Goal: Transaction & Acquisition: Purchase product/service

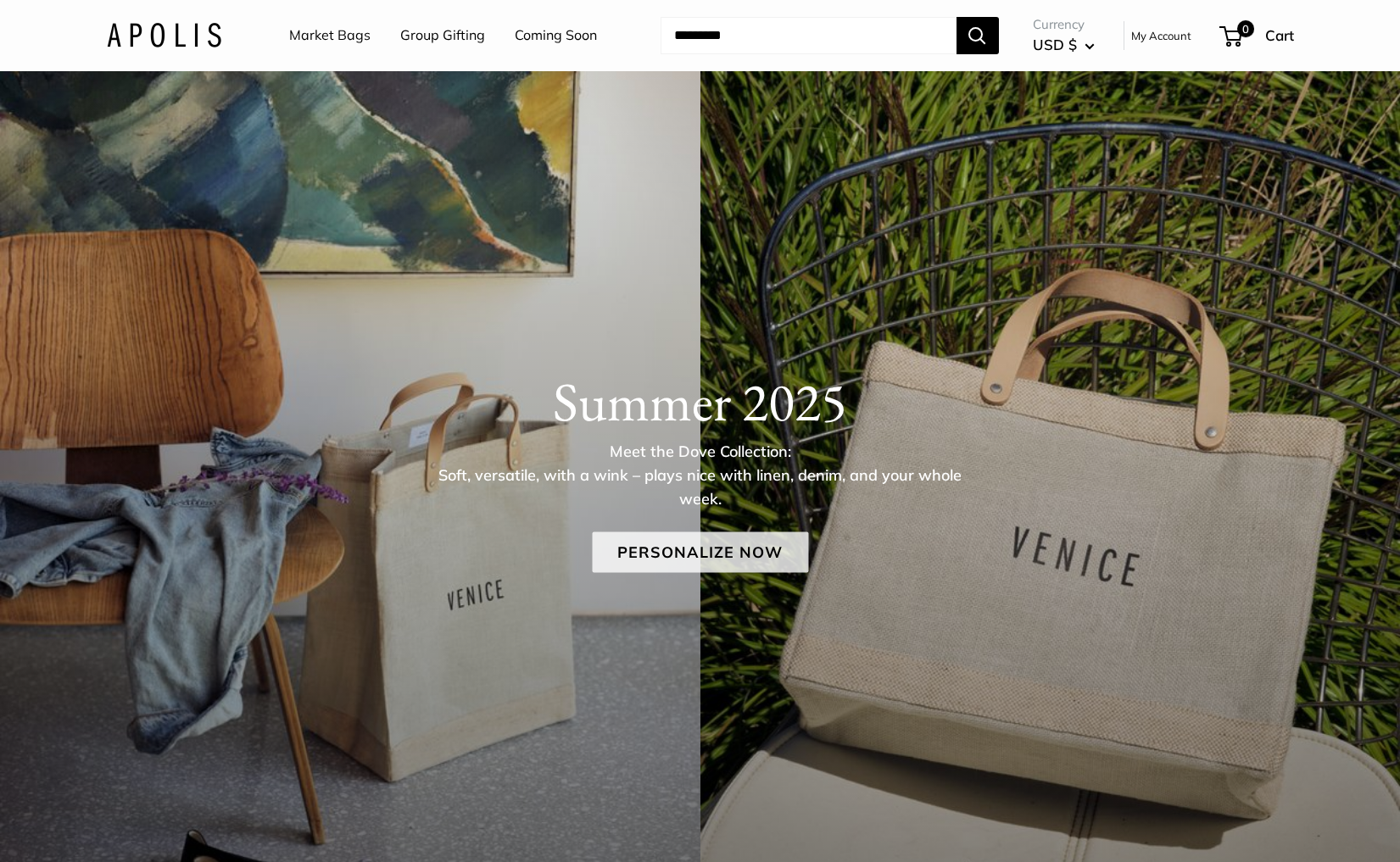
click at [640, 558] on link "Personalize Now" at bounding box center [700, 552] width 216 height 41
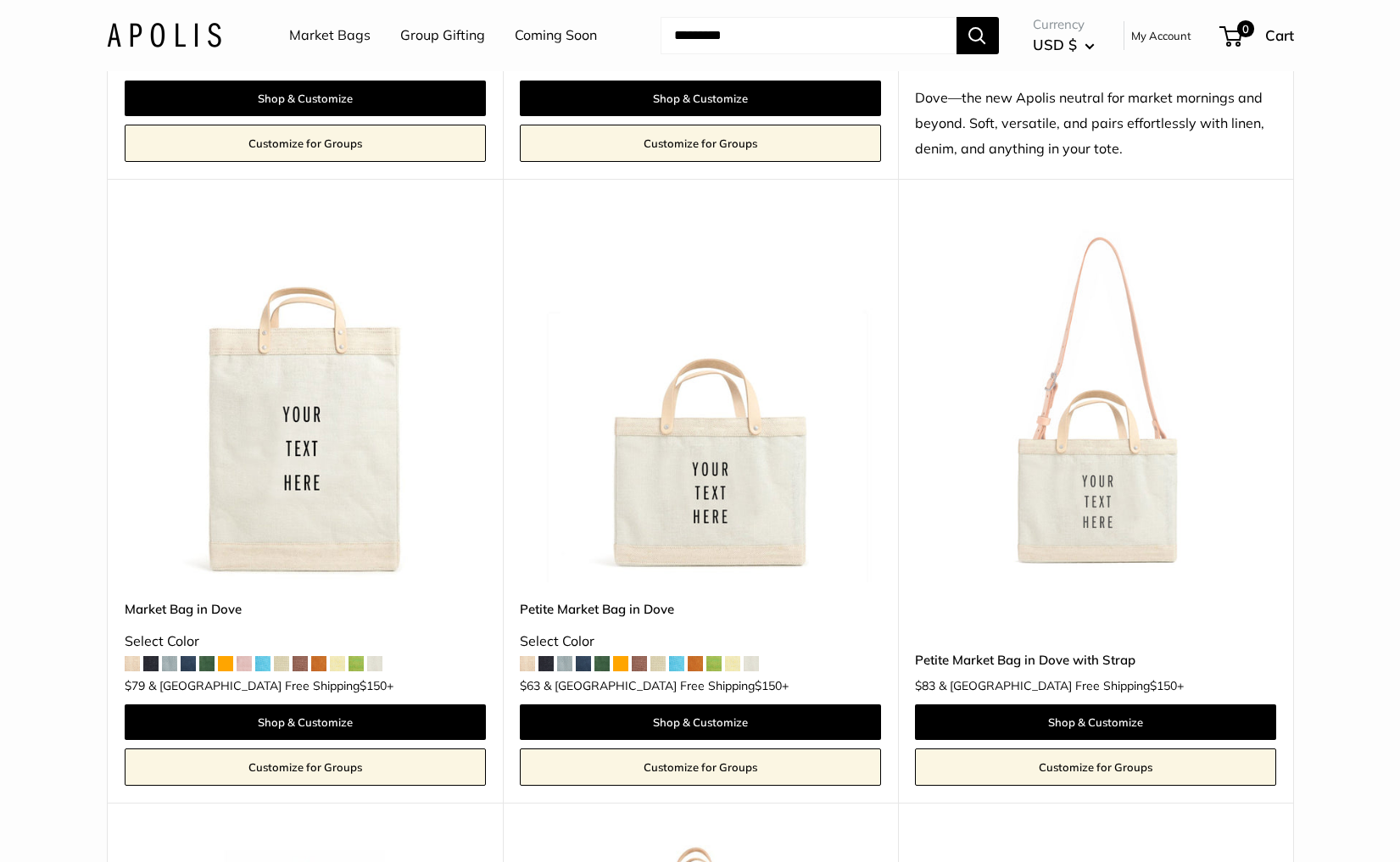
scroll to position [1419, 0]
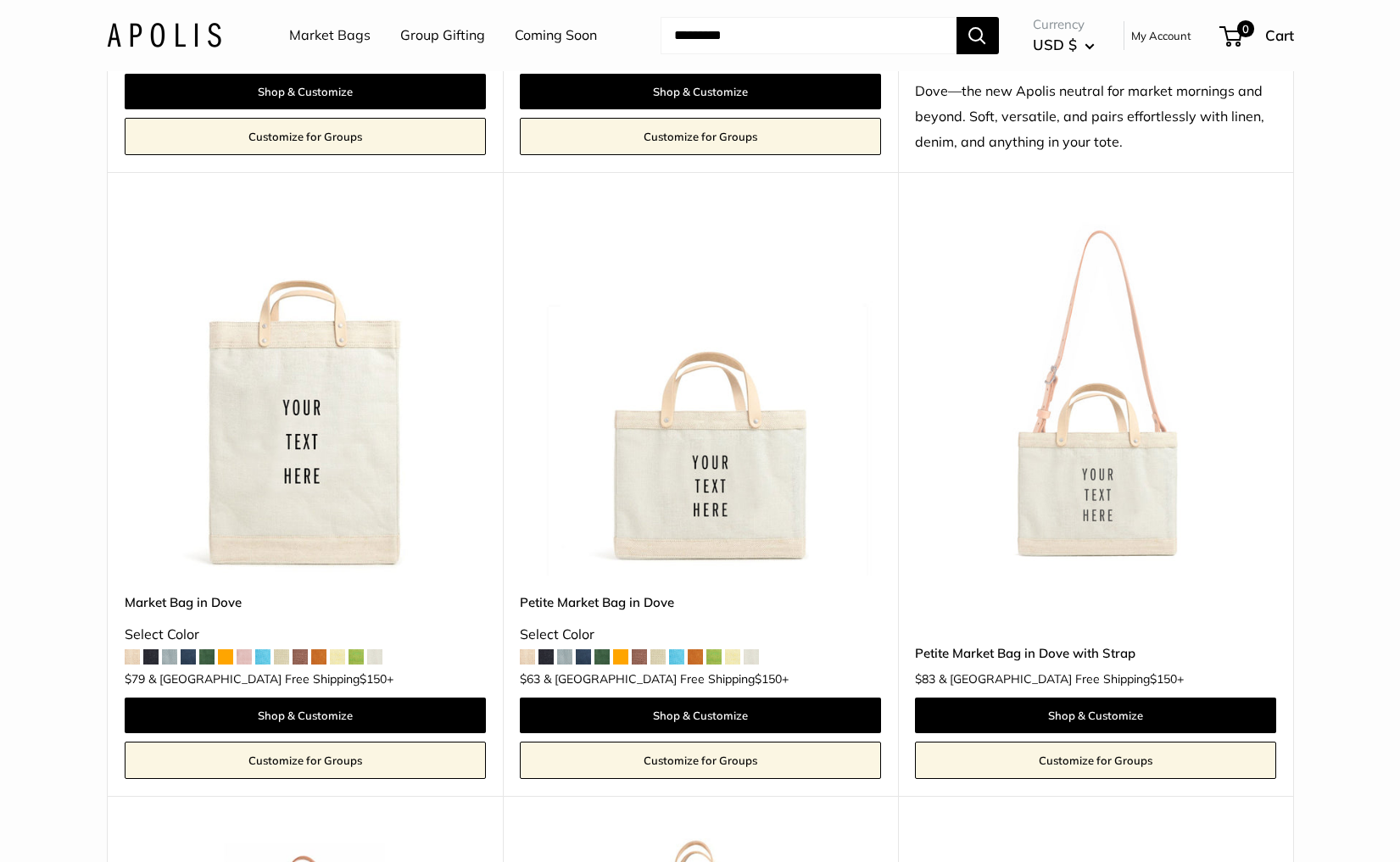
click at [0, 0] on img at bounding box center [0, 0] width 0 height 0
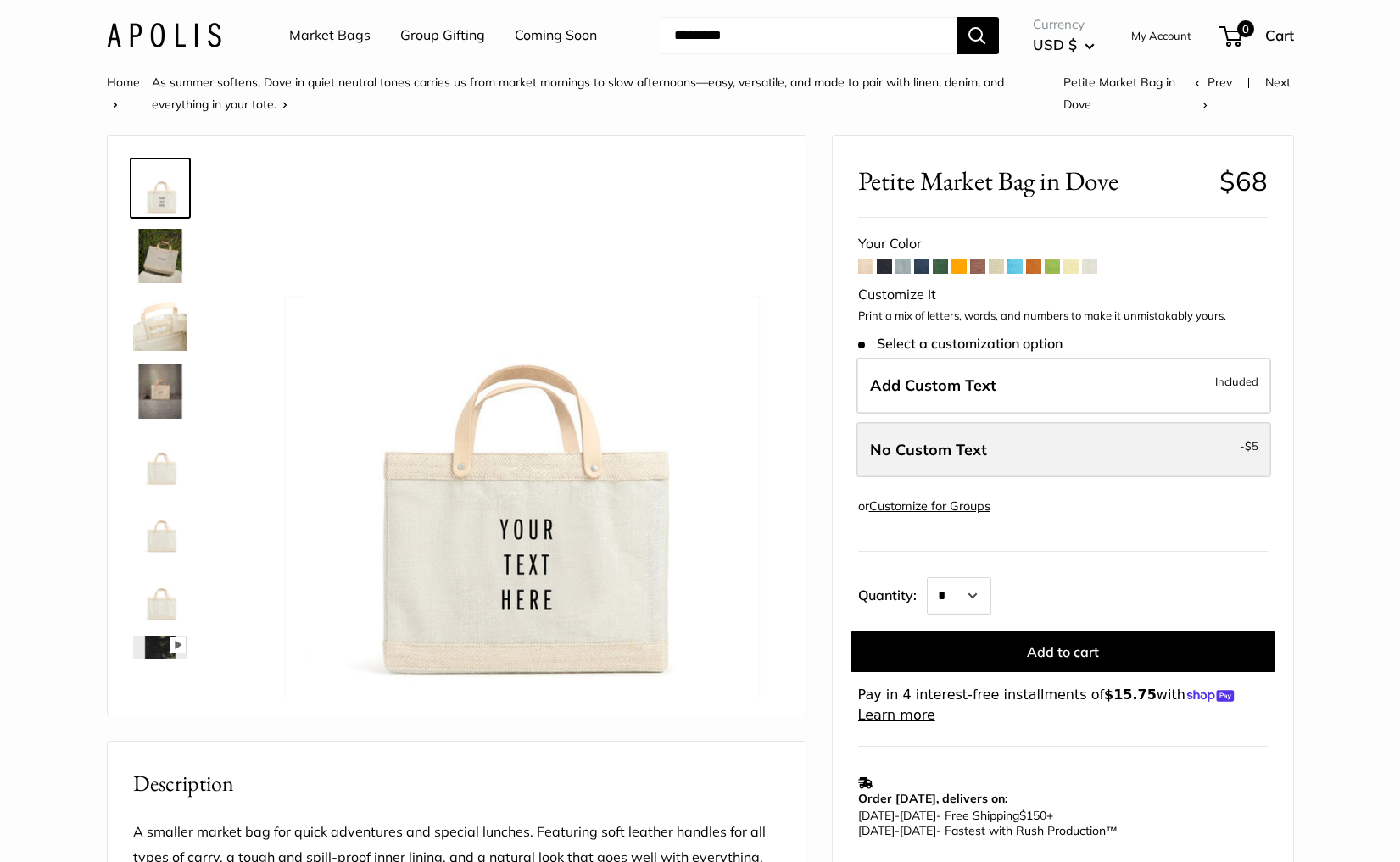
click at [935, 459] on span "No Custom Text" at bounding box center [928, 450] width 117 height 20
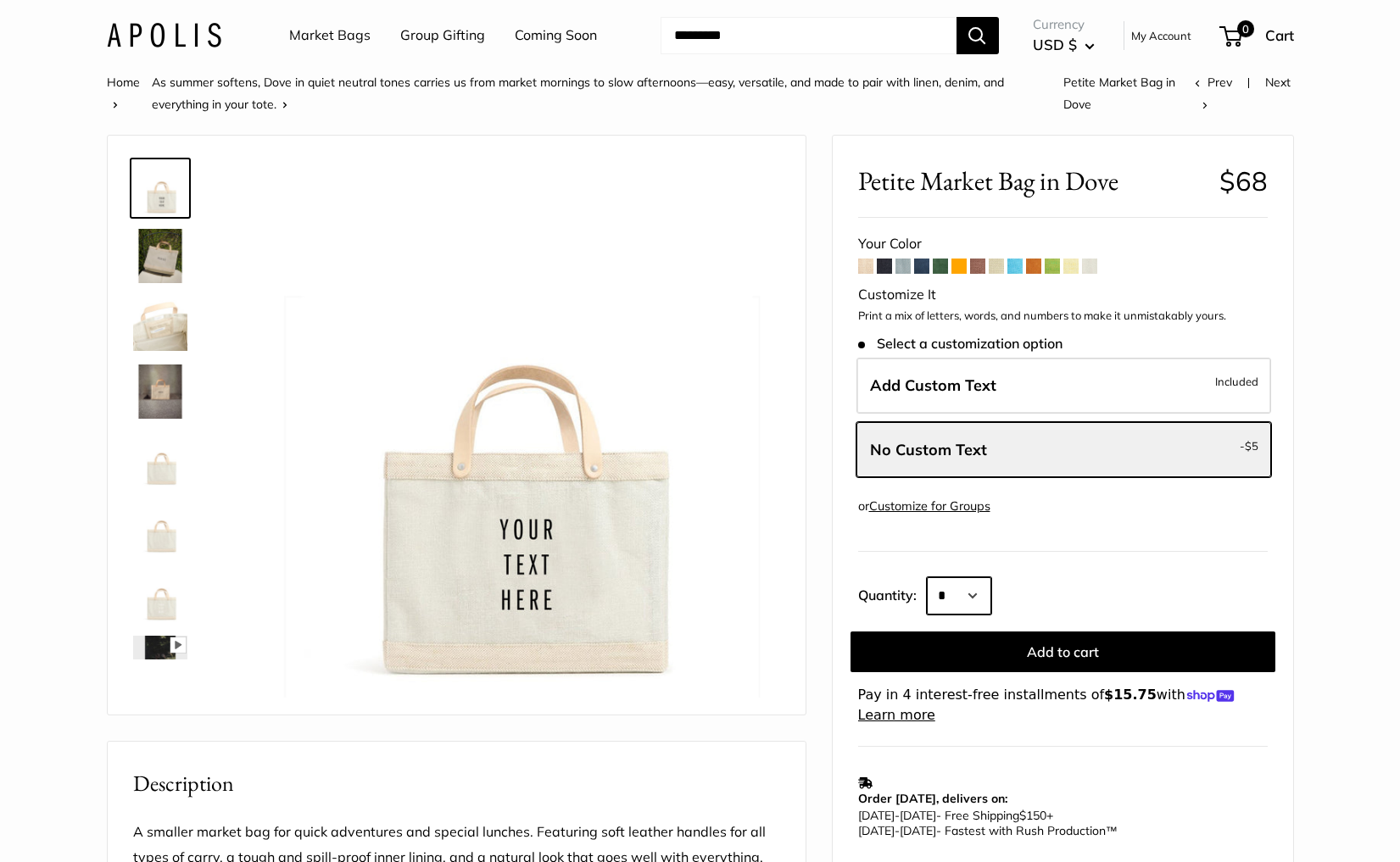
click at [962, 591] on select "* * * * * * * * * *** *** *** *** *** *** *** *** *** *** *** *** *** *** *** *…" at bounding box center [958, 595] width 64 height 37
select select "**"
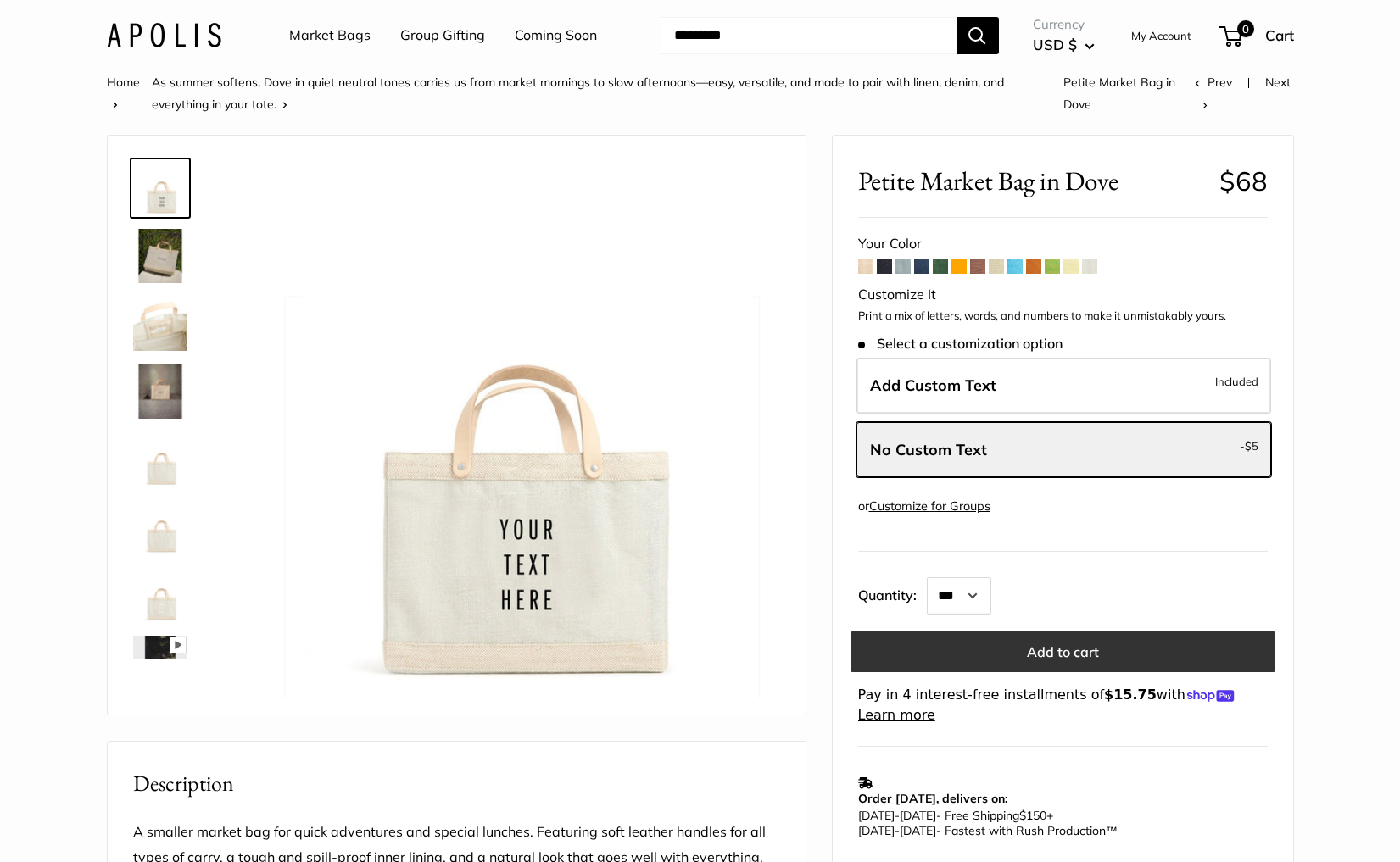
click at [1055, 640] on button "Add to cart" at bounding box center [1062, 651] width 424 height 41
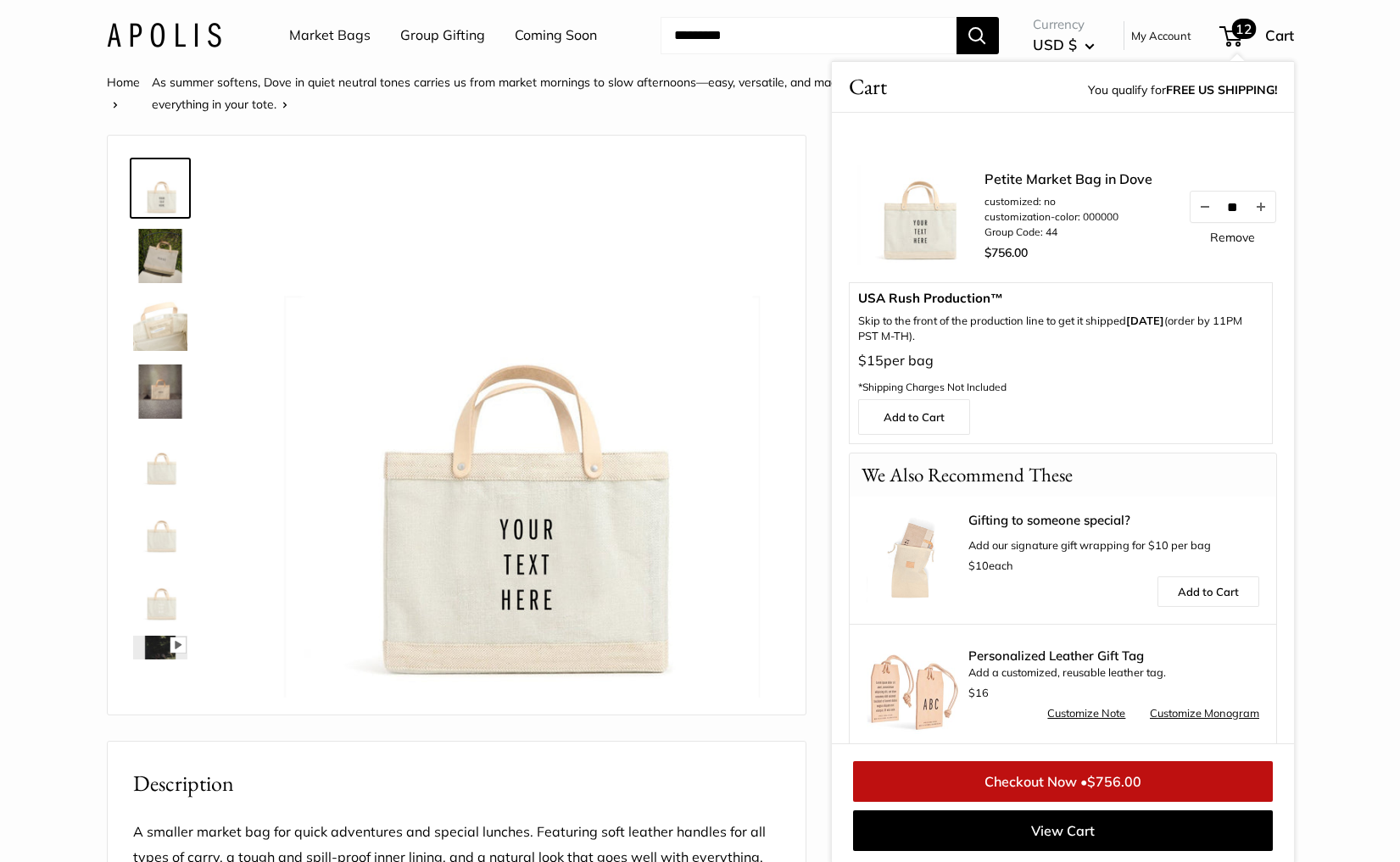
click at [1230, 243] on link "Remove" at bounding box center [1233, 237] width 45 height 12
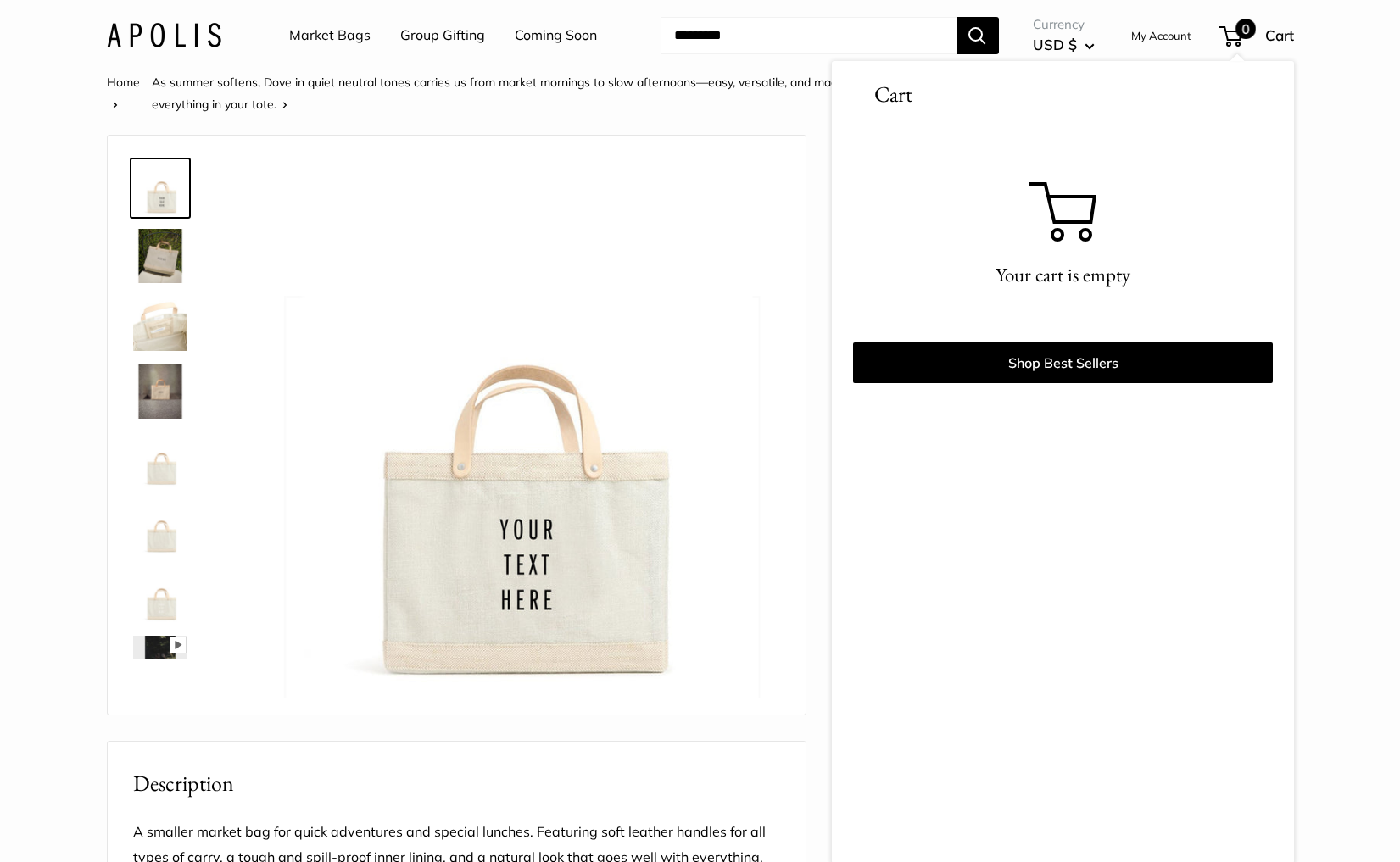
scroll to position [2, 0]
click at [305, 33] on link "Market Bags" at bounding box center [329, 35] width 81 height 25
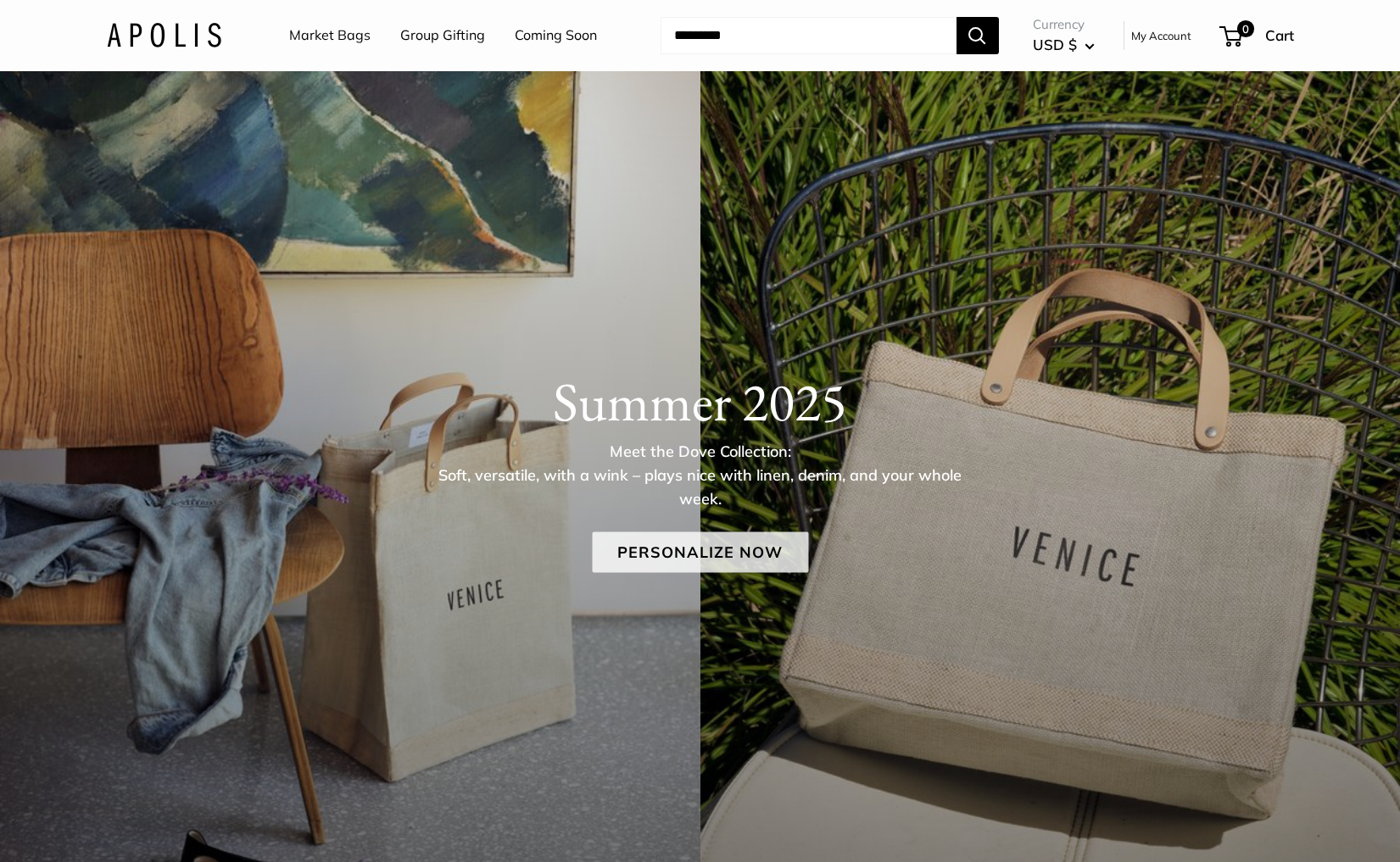
click at [687, 539] on link "Personalize Now" at bounding box center [700, 552] width 216 height 41
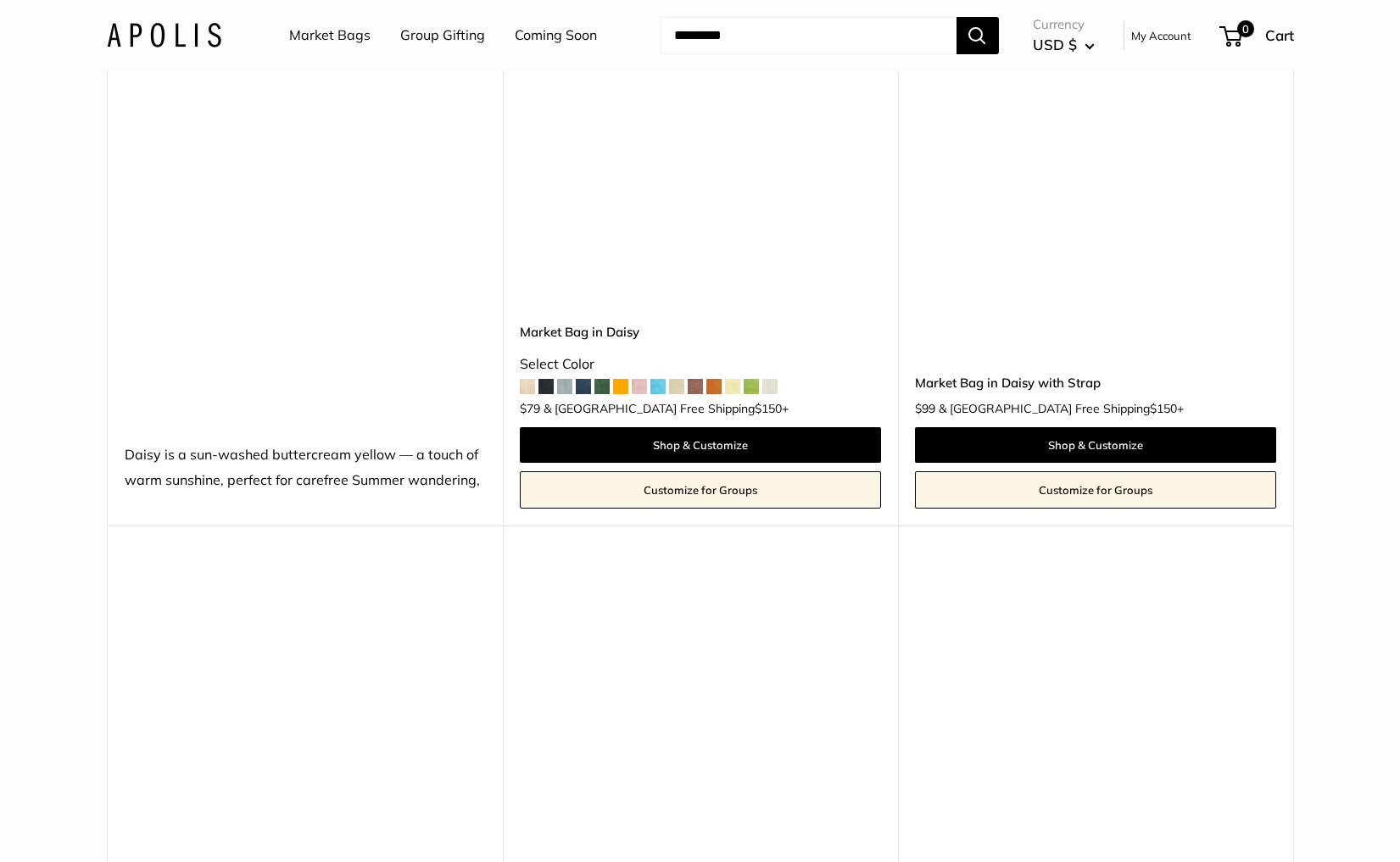
scroll to position [7384, 0]
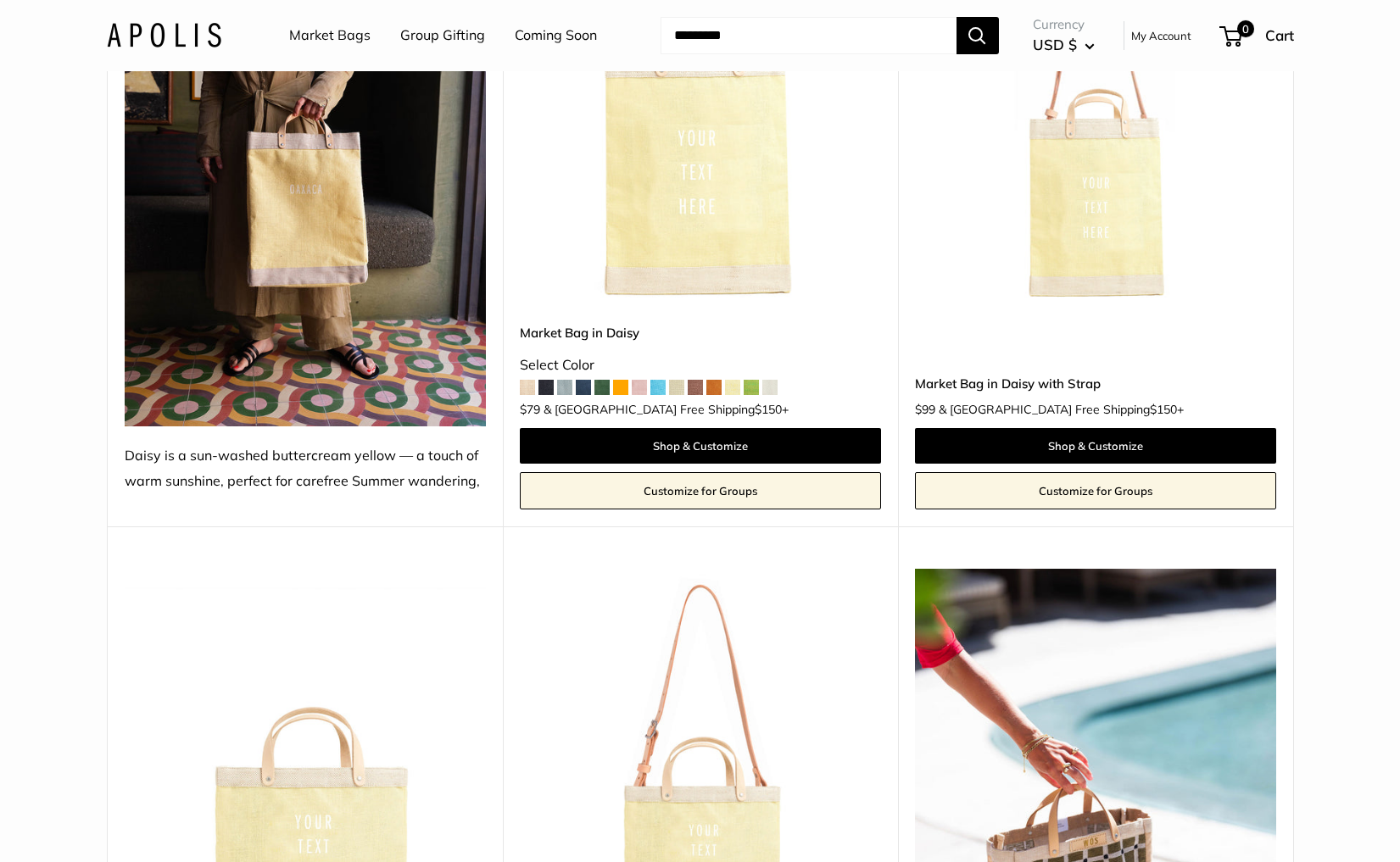
click at [538, 32] on link "Coming Soon" at bounding box center [556, 35] width 82 height 25
click at [221, 36] on div "Market Bags Group Gifting Coming Soon Need help? Text Us: 20919 hello@apolisglo…" at bounding box center [700, 35] width 1187 height 54
click at [199, 39] on img at bounding box center [164, 34] width 114 height 24
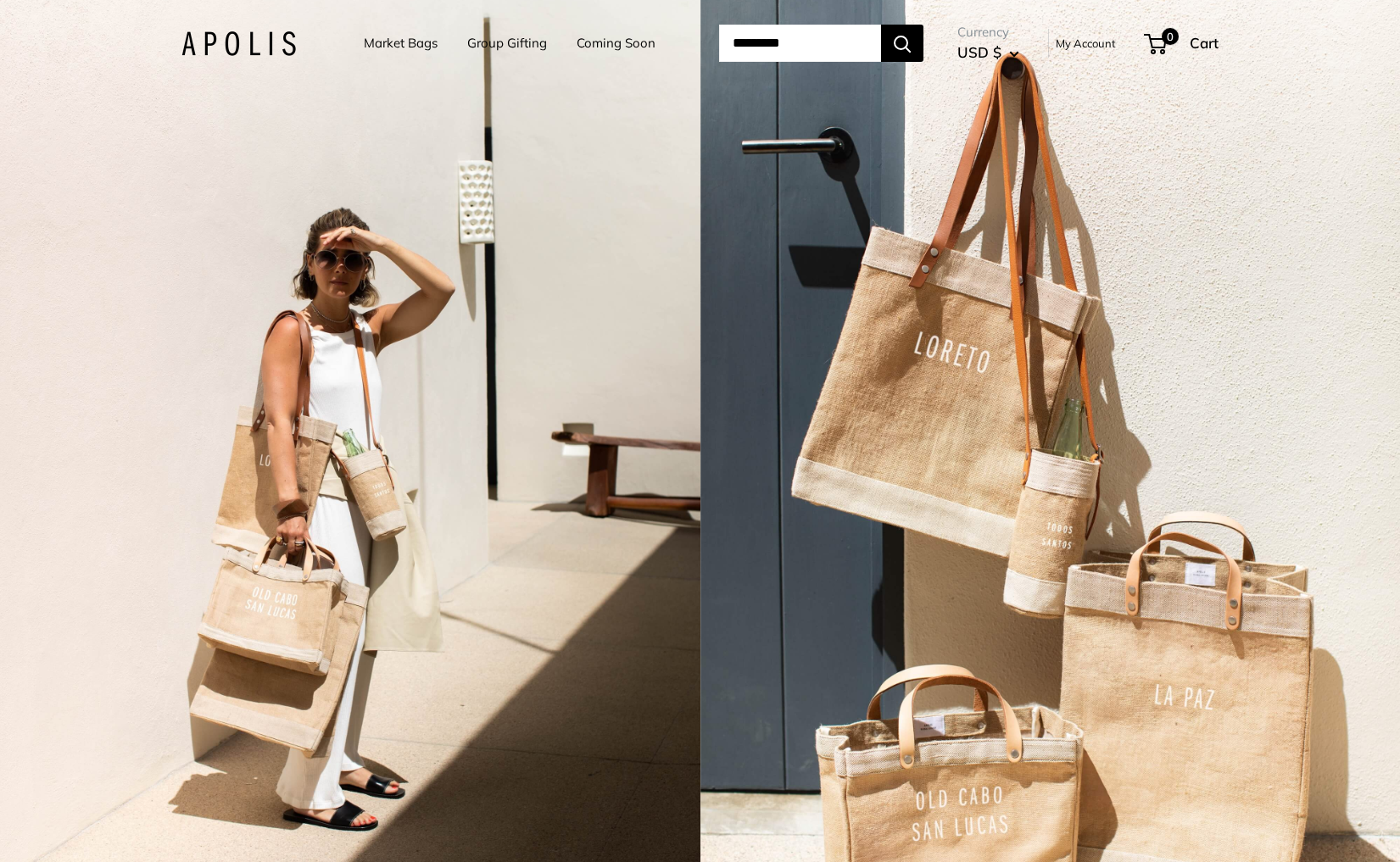
click at [633, 516] on div "2 / 7" at bounding box center [350, 431] width 700 height 862
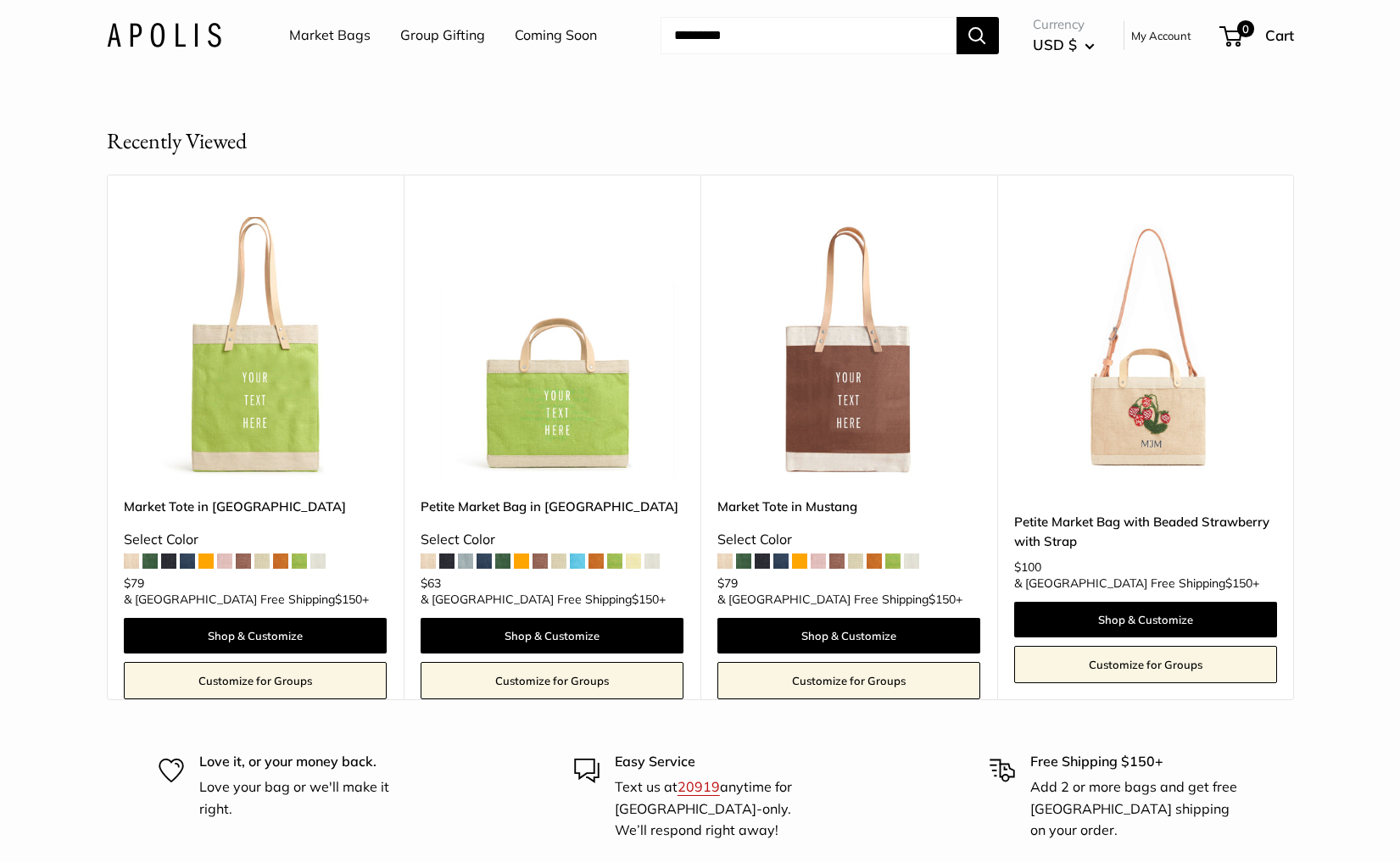
scroll to position [10425, 0]
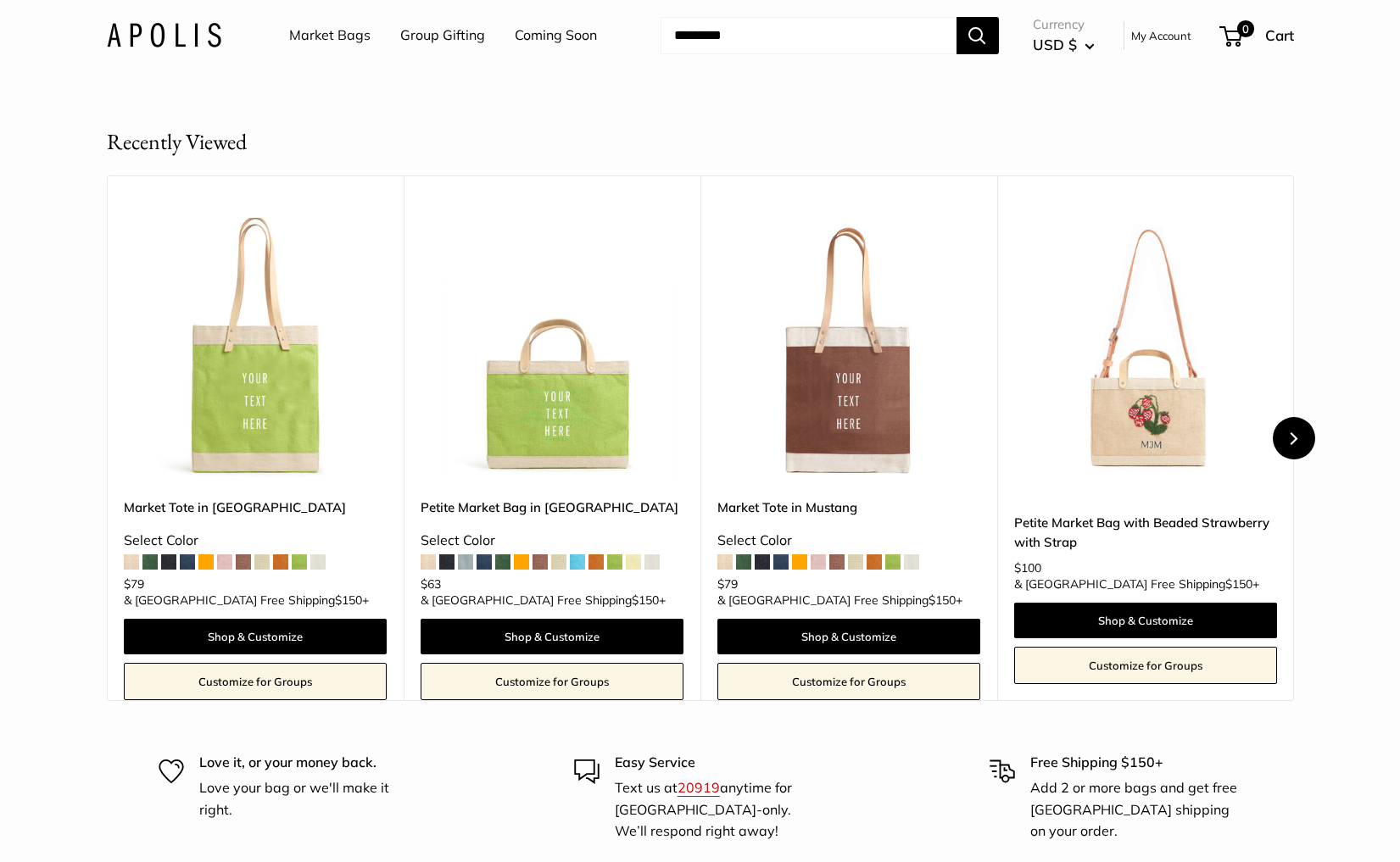
click at [1282, 418] on button "Next" at bounding box center [1293, 438] width 43 height 43
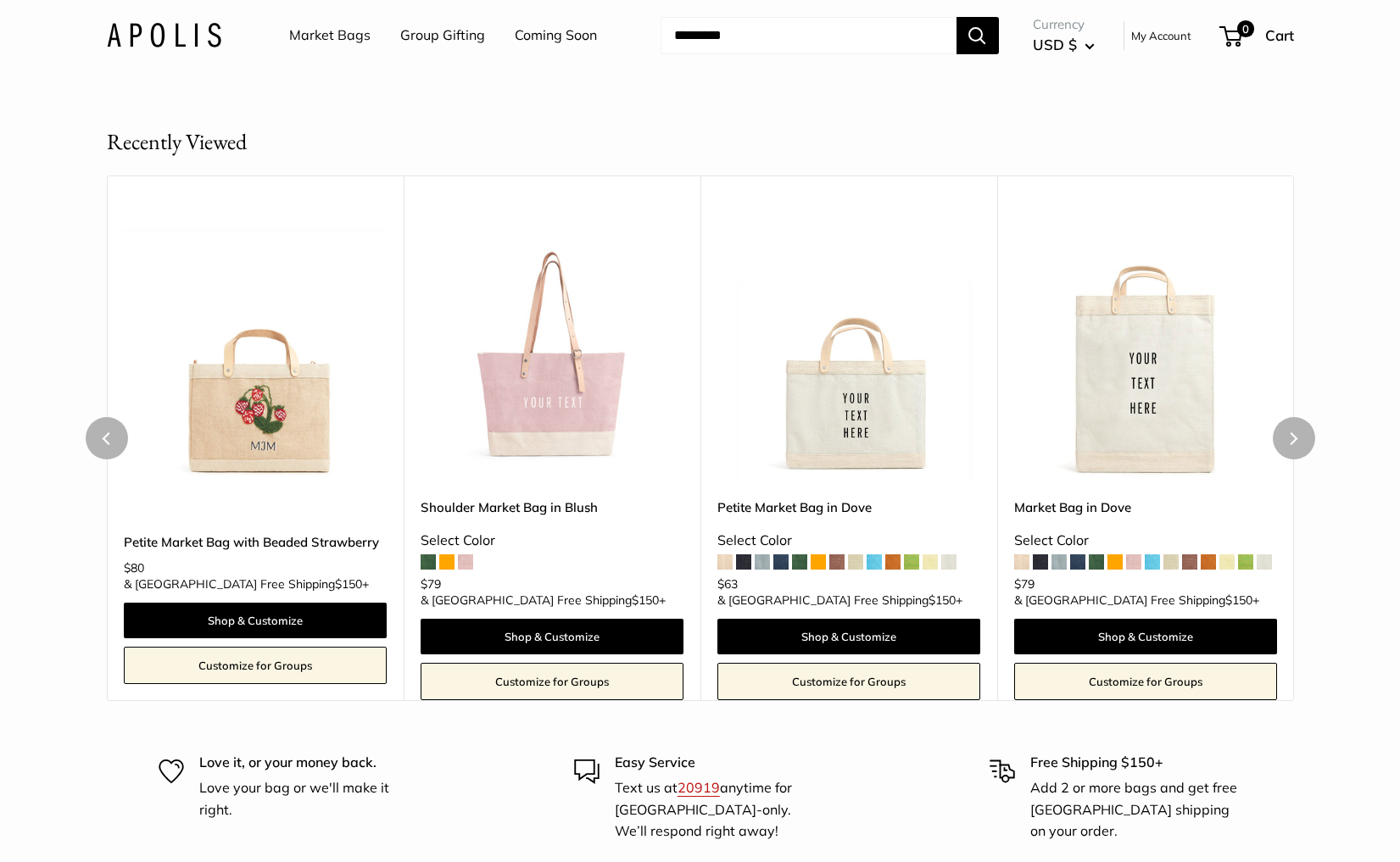
click at [0, 0] on img at bounding box center [0, 0] width 0 height 0
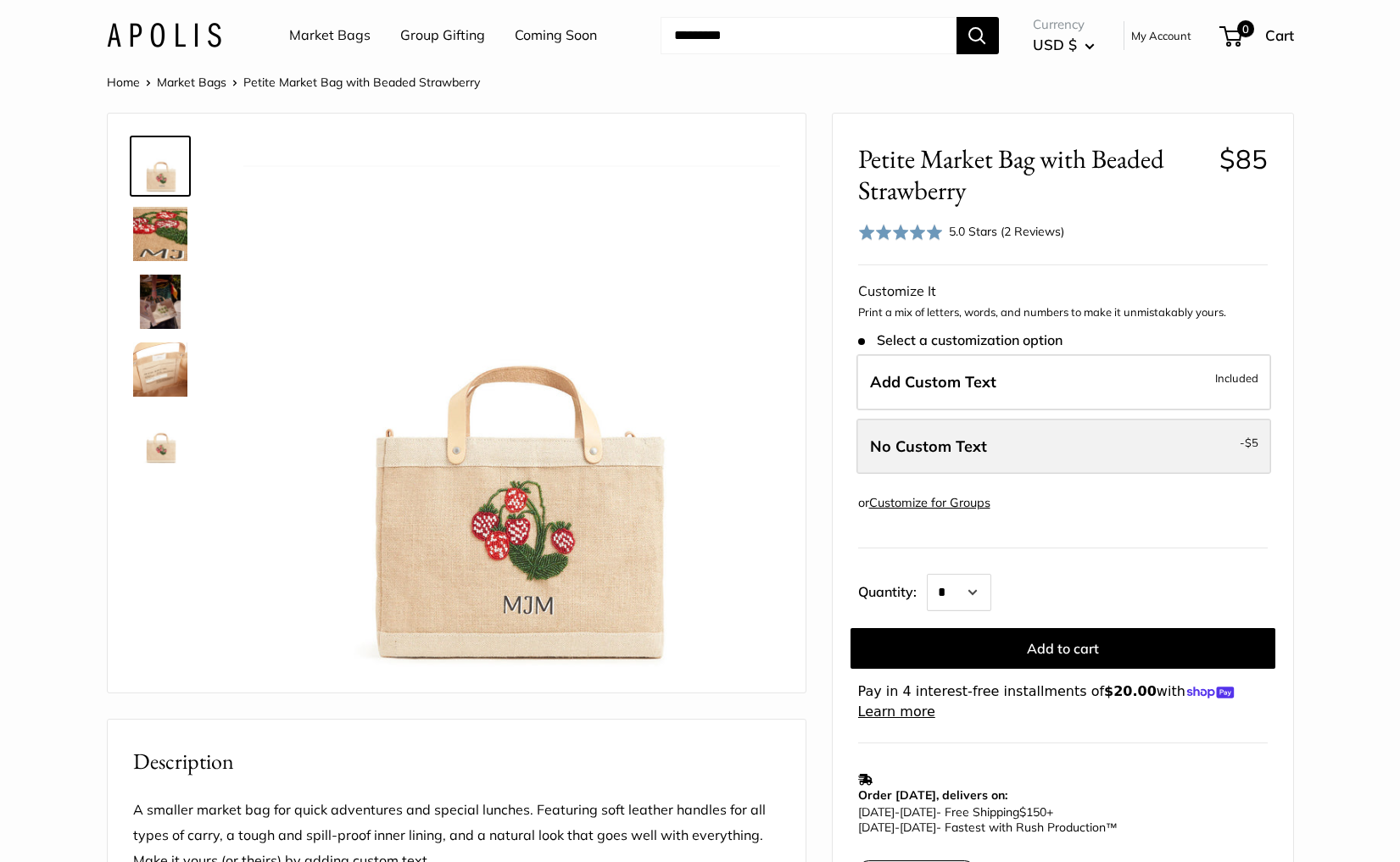
click at [958, 444] on span "No Custom Text" at bounding box center [928, 447] width 117 height 20
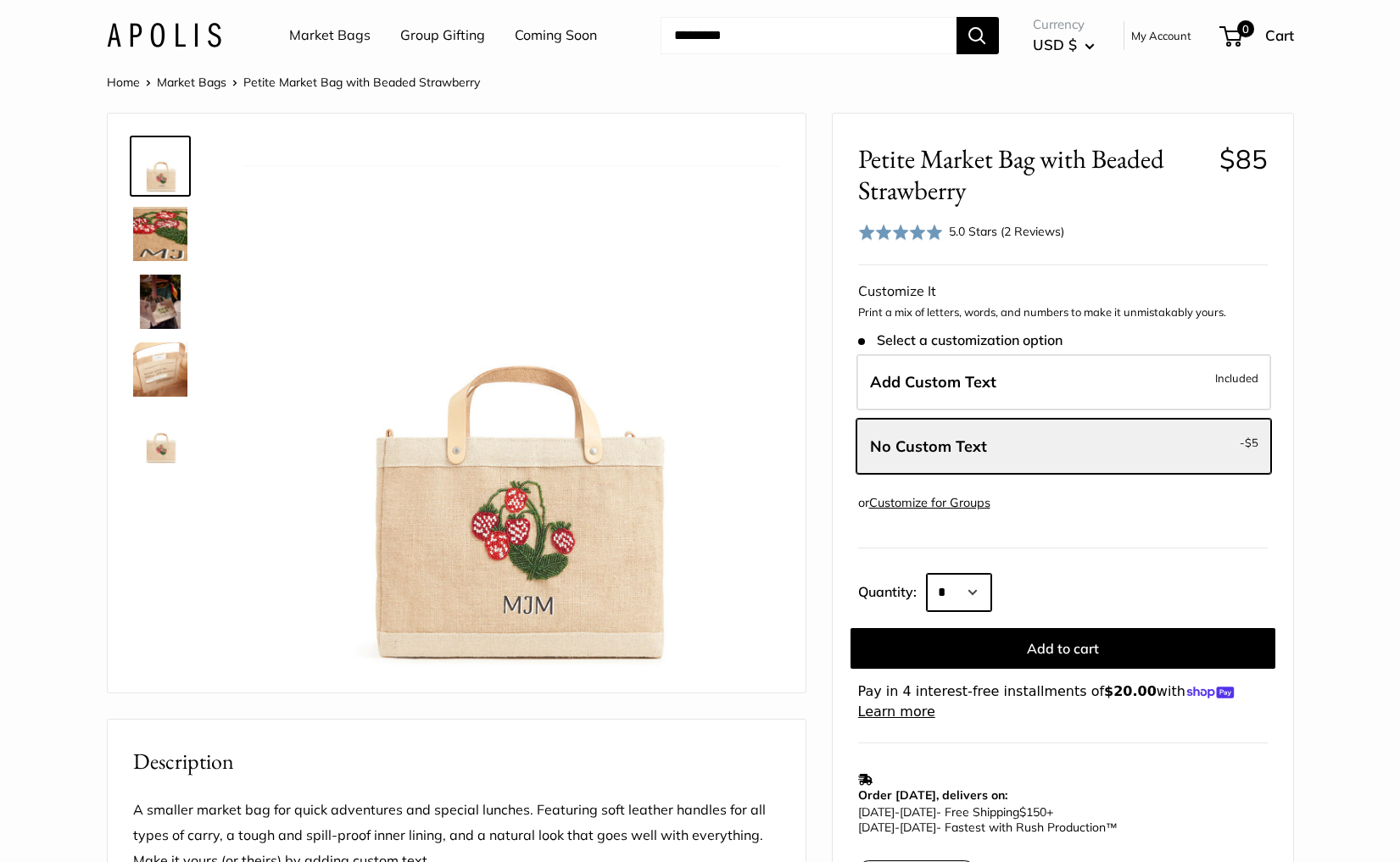
click at [949, 576] on select "* * * * * * * * * *** *** *** *** *** *** *** *** *** *** *** *** *** *** *** *…" at bounding box center [958, 592] width 64 height 37
select select "*"
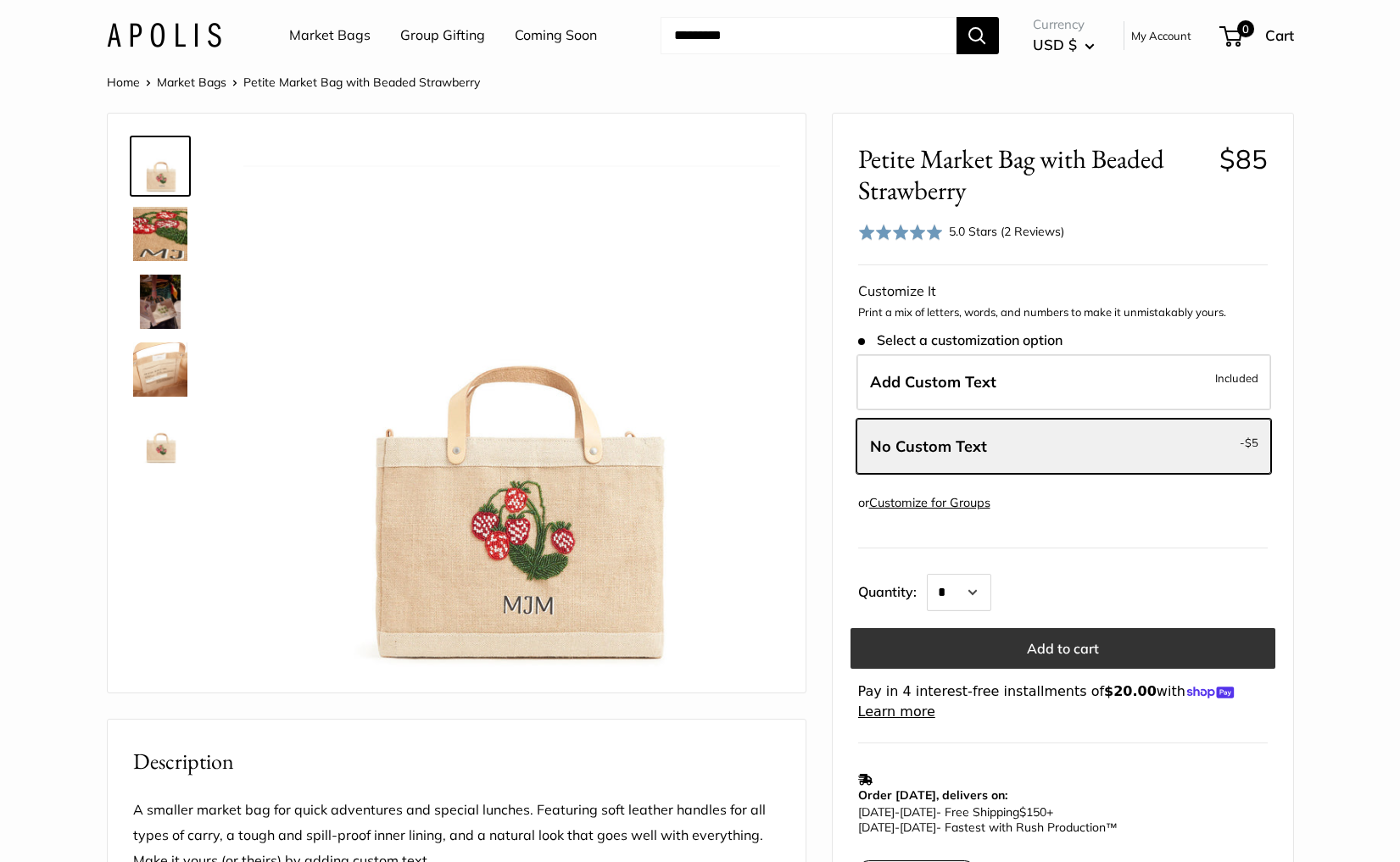
click at [1060, 656] on button "Add to cart" at bounding box center [1062, 648] width 424 height 41
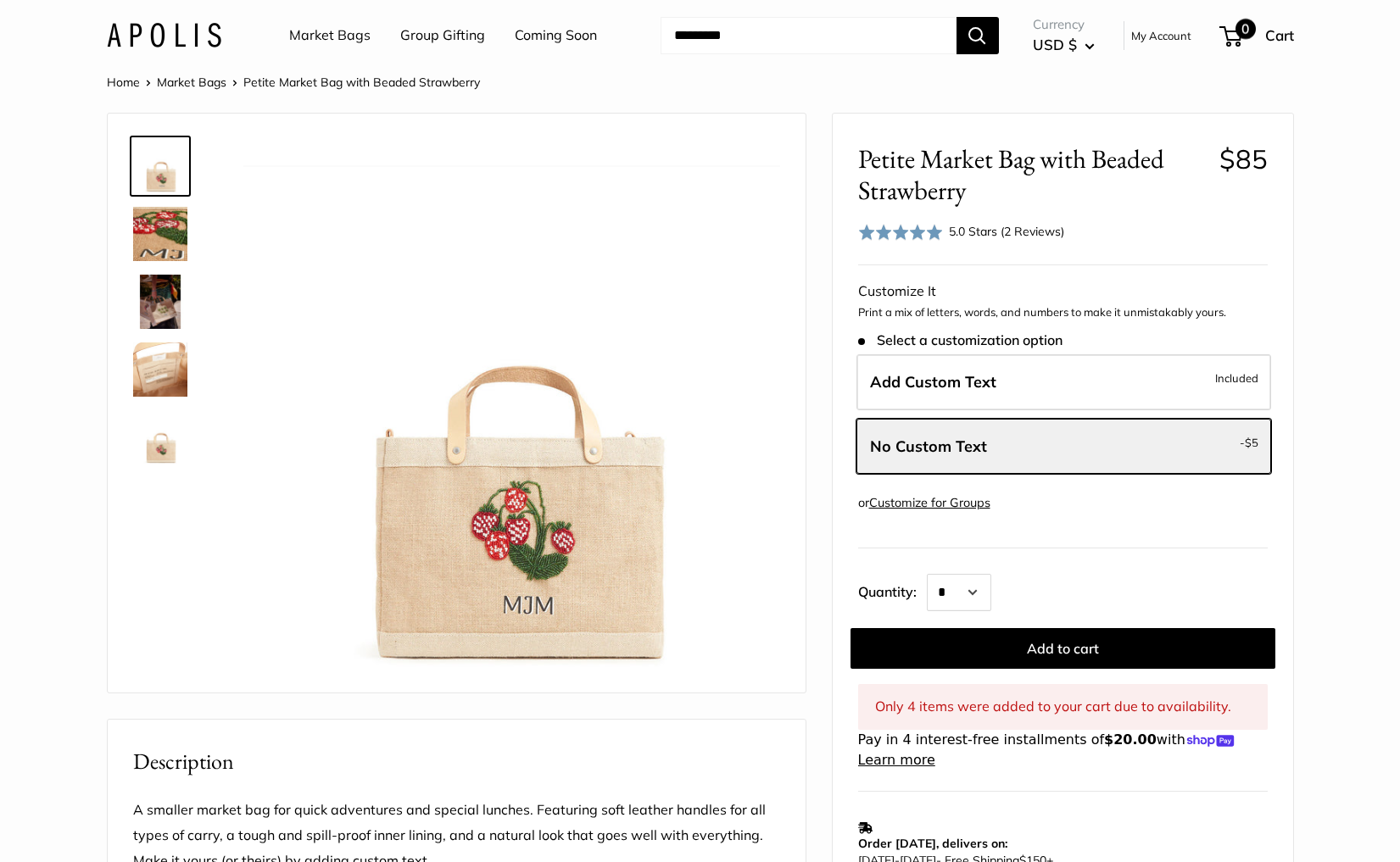
click at [1240, 31] on span "0" at bounding box center [1245, 29] width 20 height 20
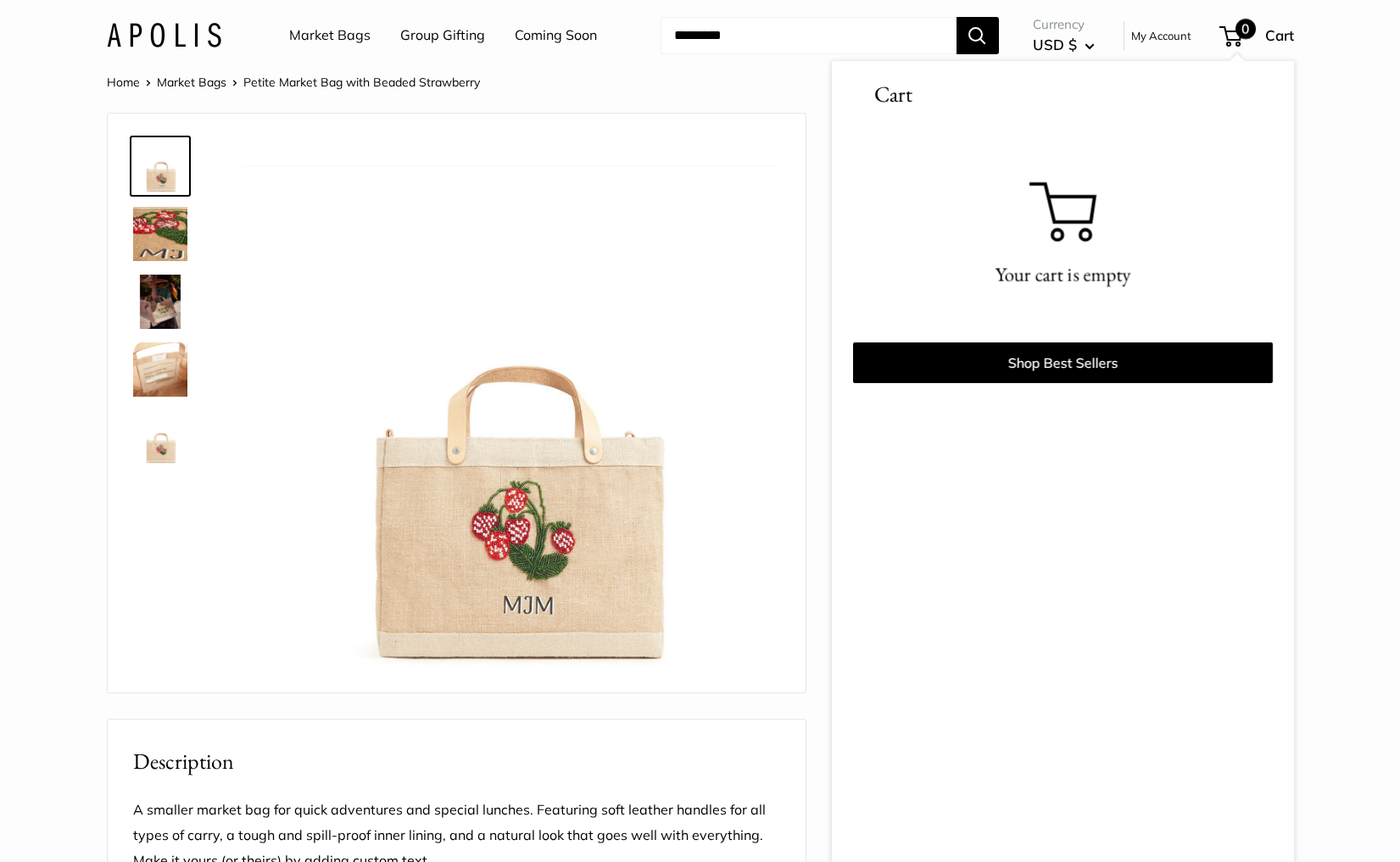
click at [1271, 27] on span "Cart" at bounding box center [1280, 35] width 29 height 18
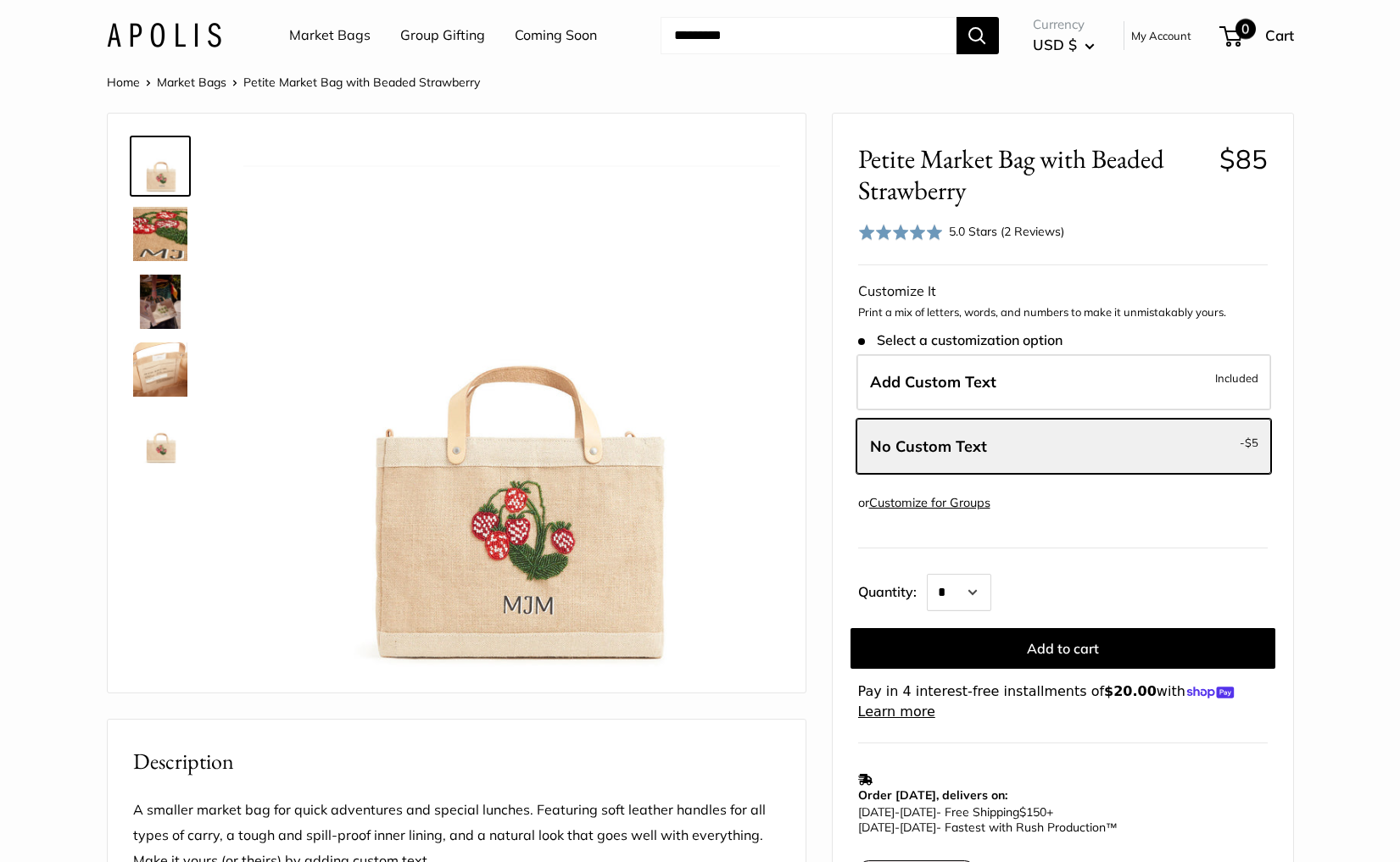
click at [1275, 34] on span "Cart" at bounding box center [1280, 35] width 29 height 18
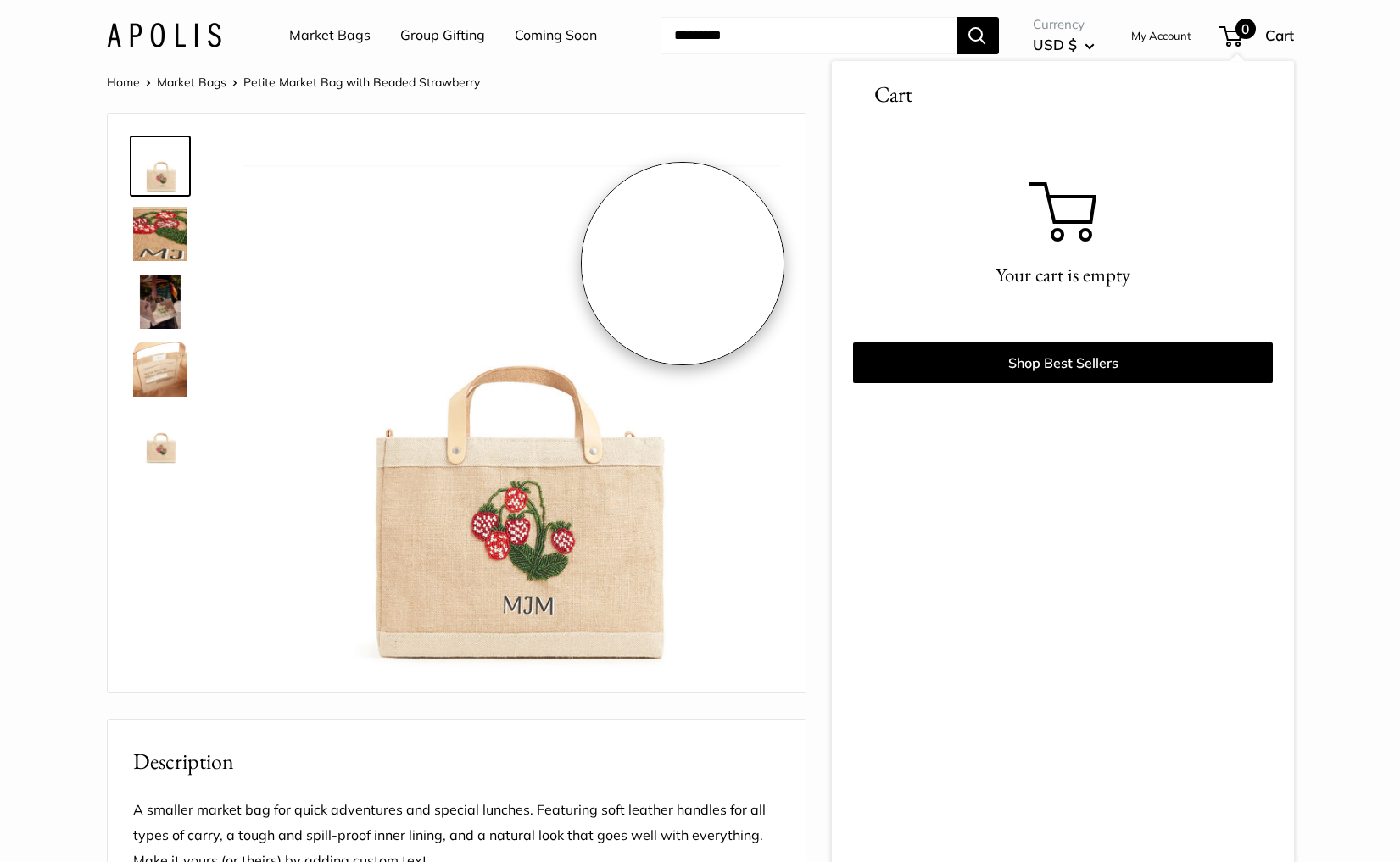
click at [689, 267] on img at bounding box center [511, 407] width 537 height 536
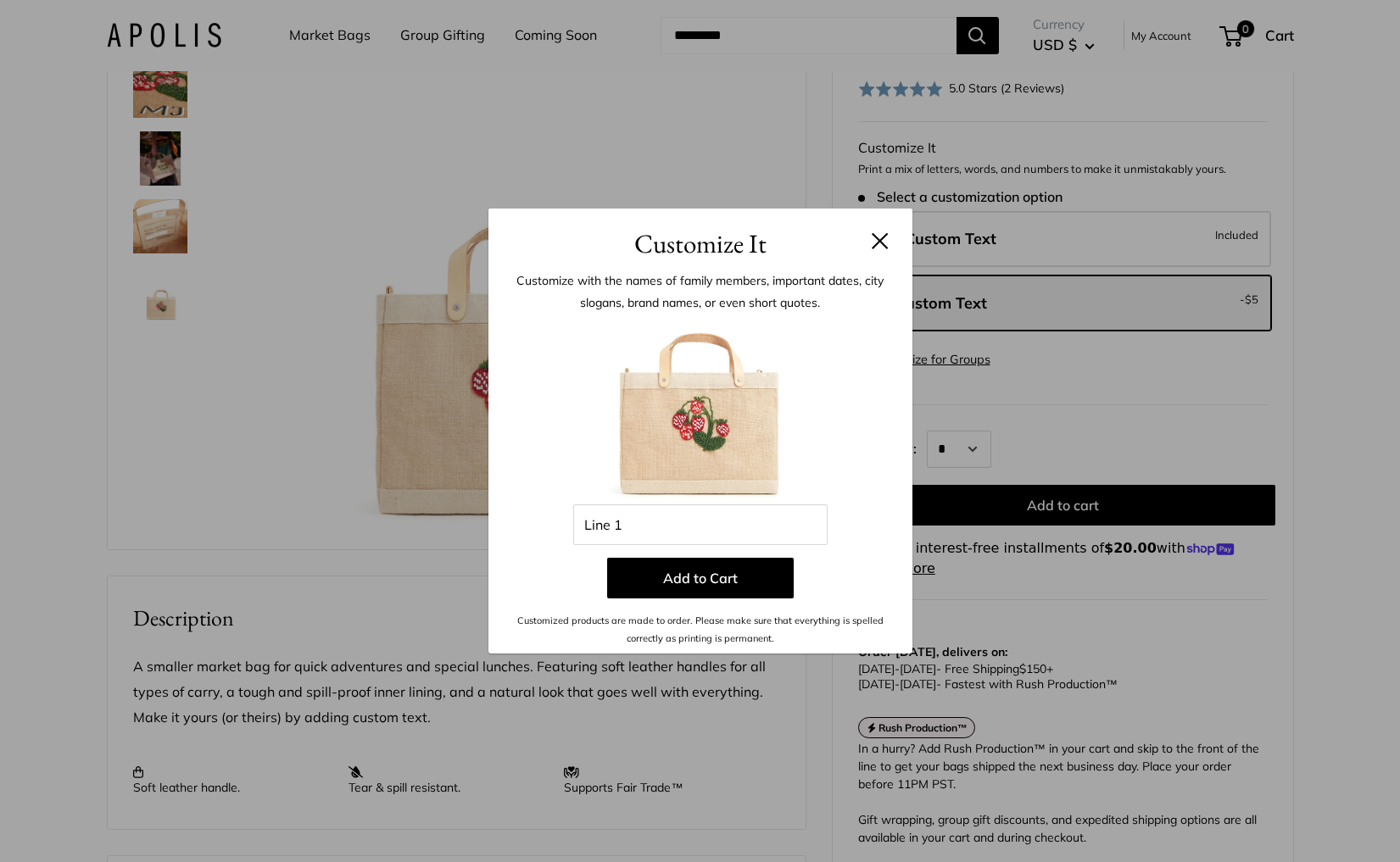
click at [873, 245] on button at bounding box center [880, 241] width 17 height 17
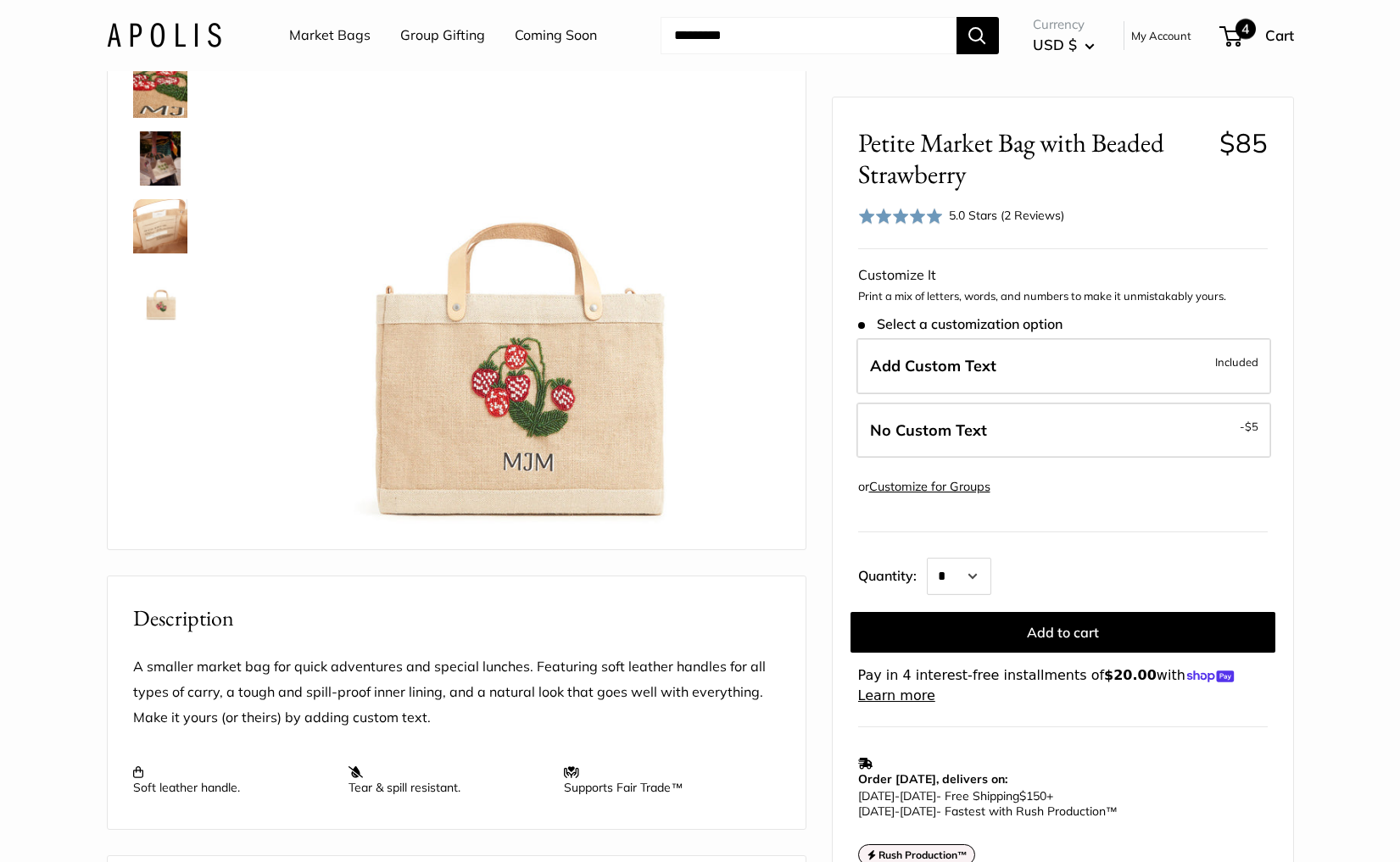
click at [1229, 37] on span "4" at bounding box center [1230, 36] width 23 height 20
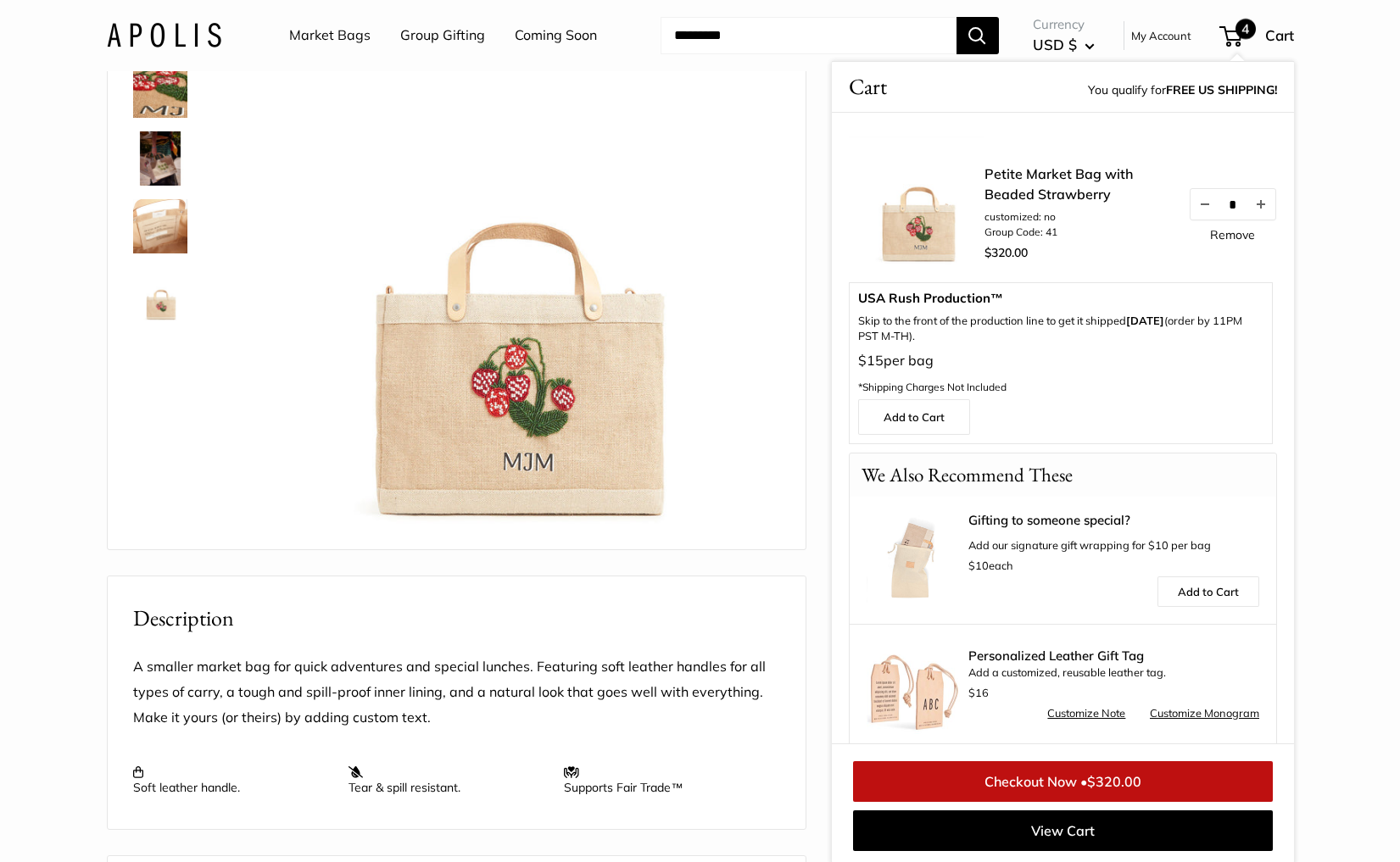
click at [1229, 229] on link "Remove" at bounding box center [1233, 234] width 45 height 12
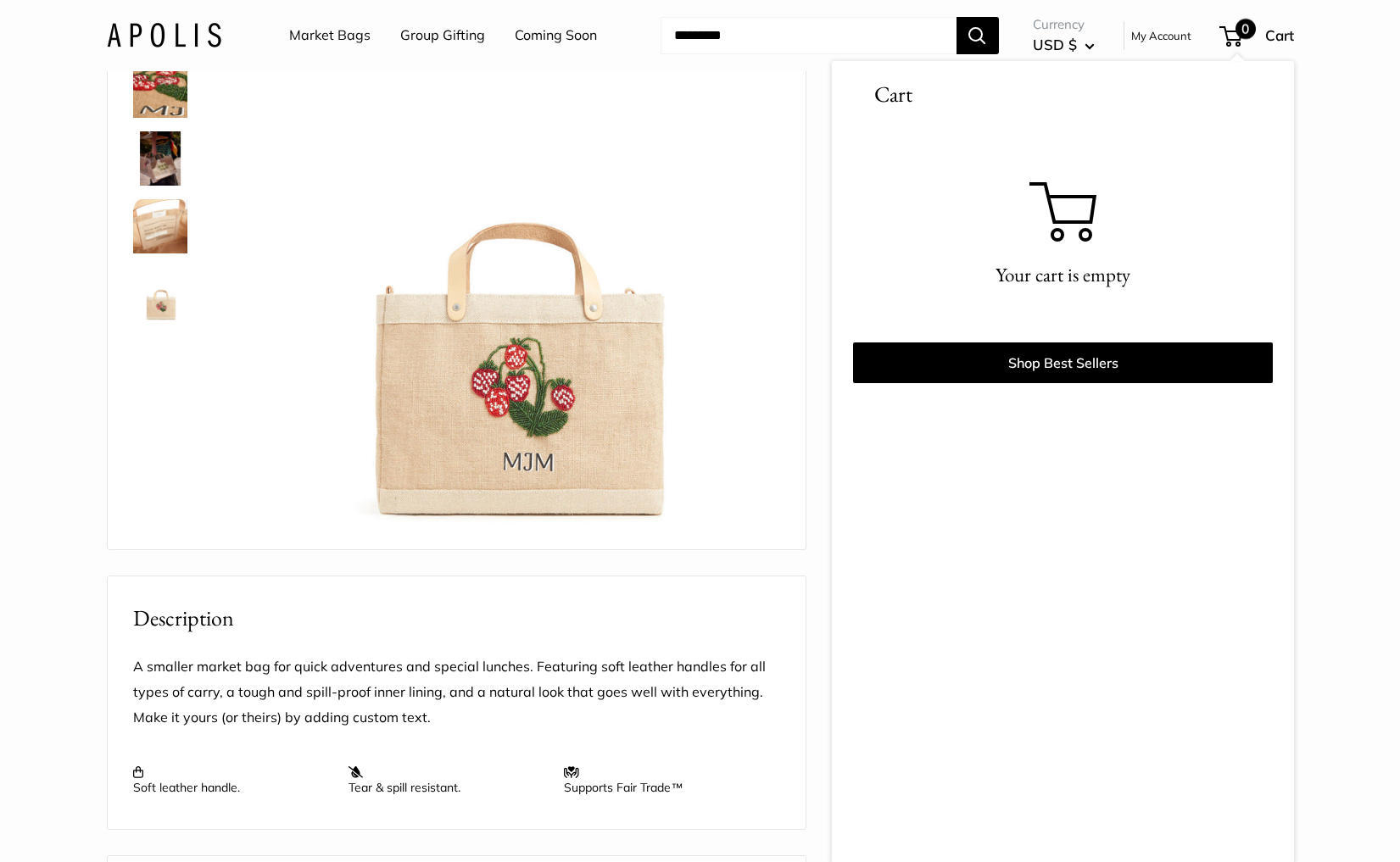
click at [1326, 295] on div "Home Market Bags Petite Market Bag with Beaded Strawberry Roll over image to zo…" at bounding box center [700, 657] width 1255 height 1458
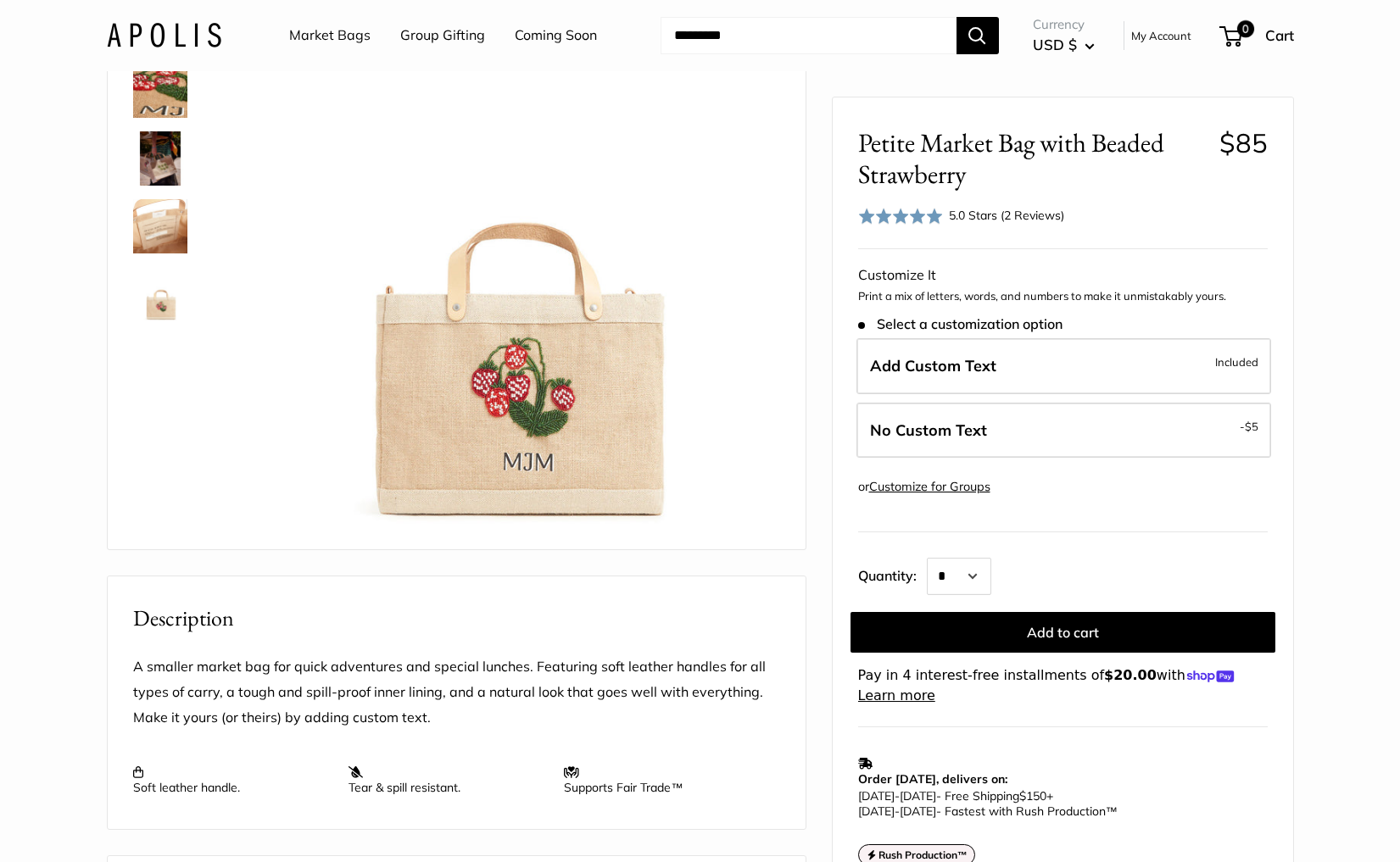
click at [947, 217] on div "Rated 5.0 out of 5 5.0 Stars (2 Reviews) Click to go to reviews" at bounding box center [961, 215] width 207 height 24
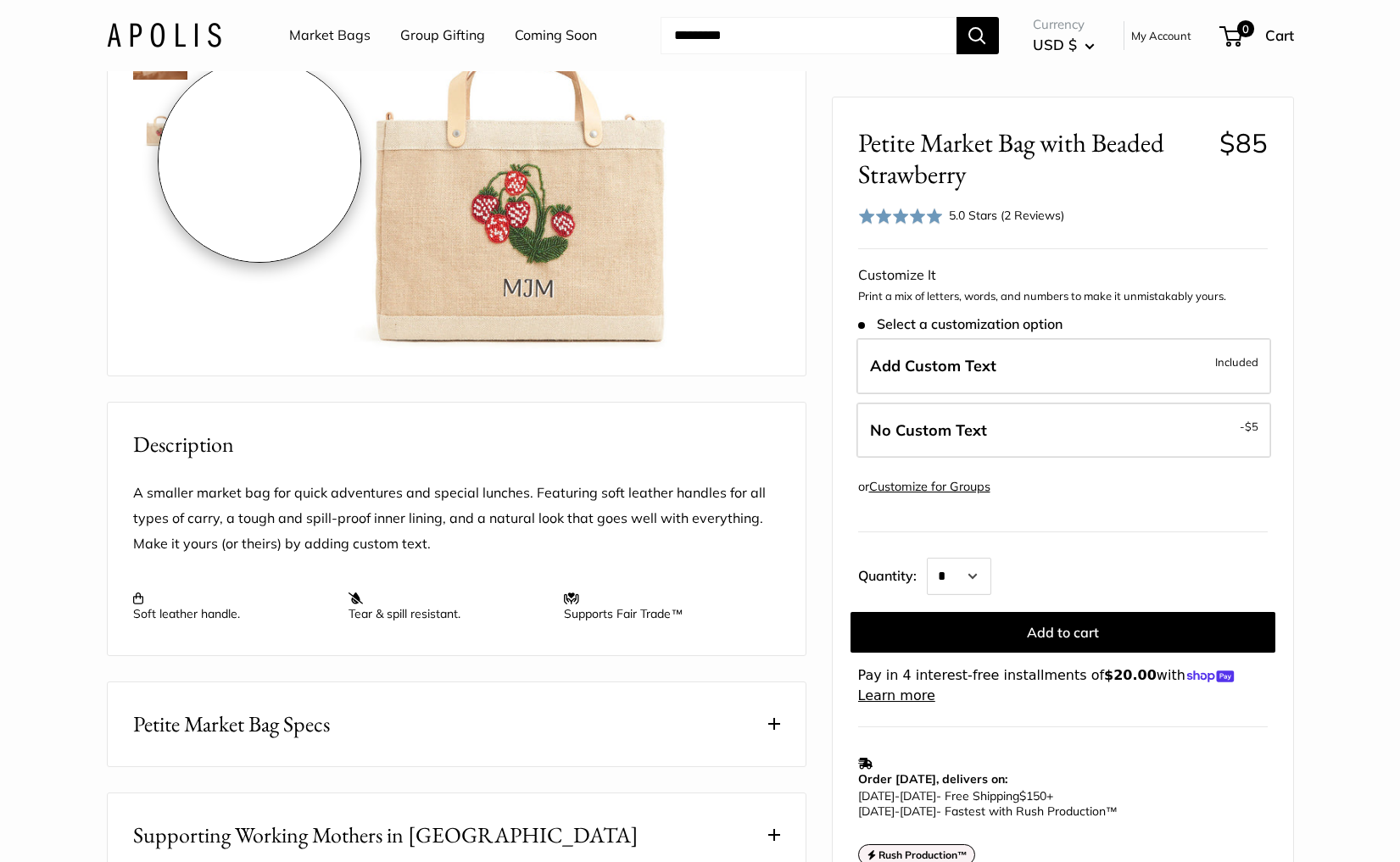
scroll to position [238, 0]
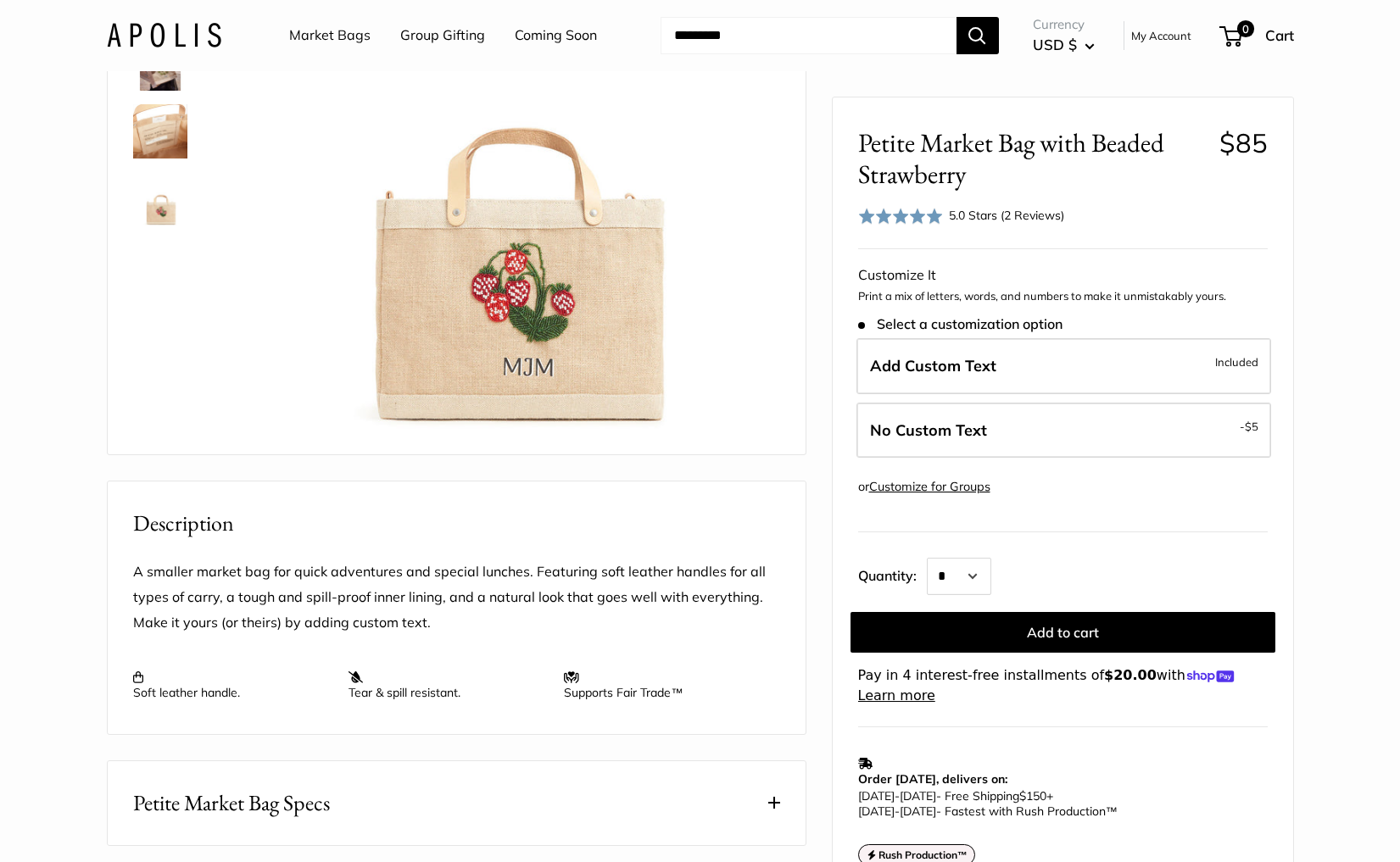
click at [326, 34] on link "Market Bags" at bounding box center [329, 35] width 81 height 25
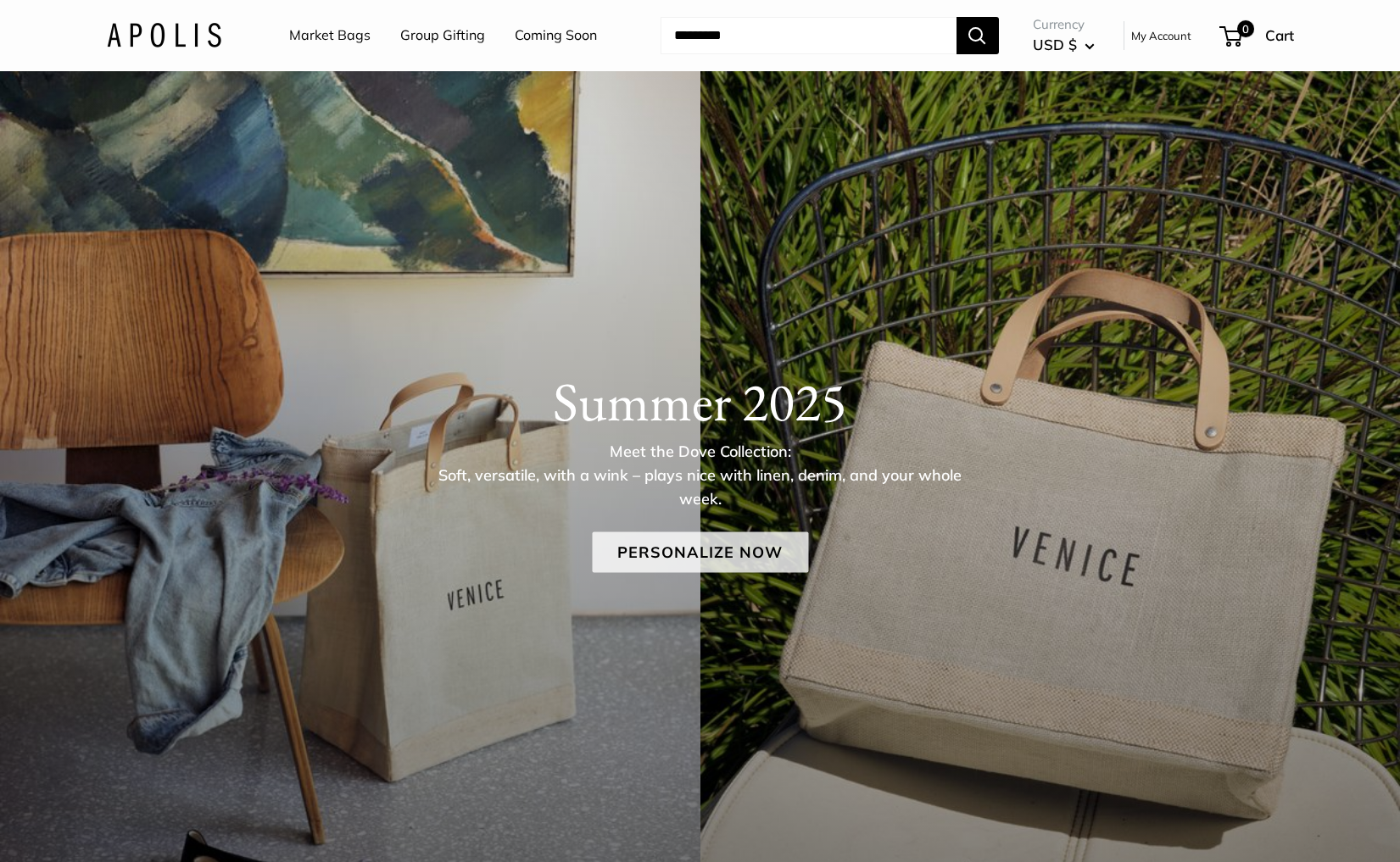
click at [692, 548] on link "Personalize Now" at bounding box center [700, 552] width 216 height 41
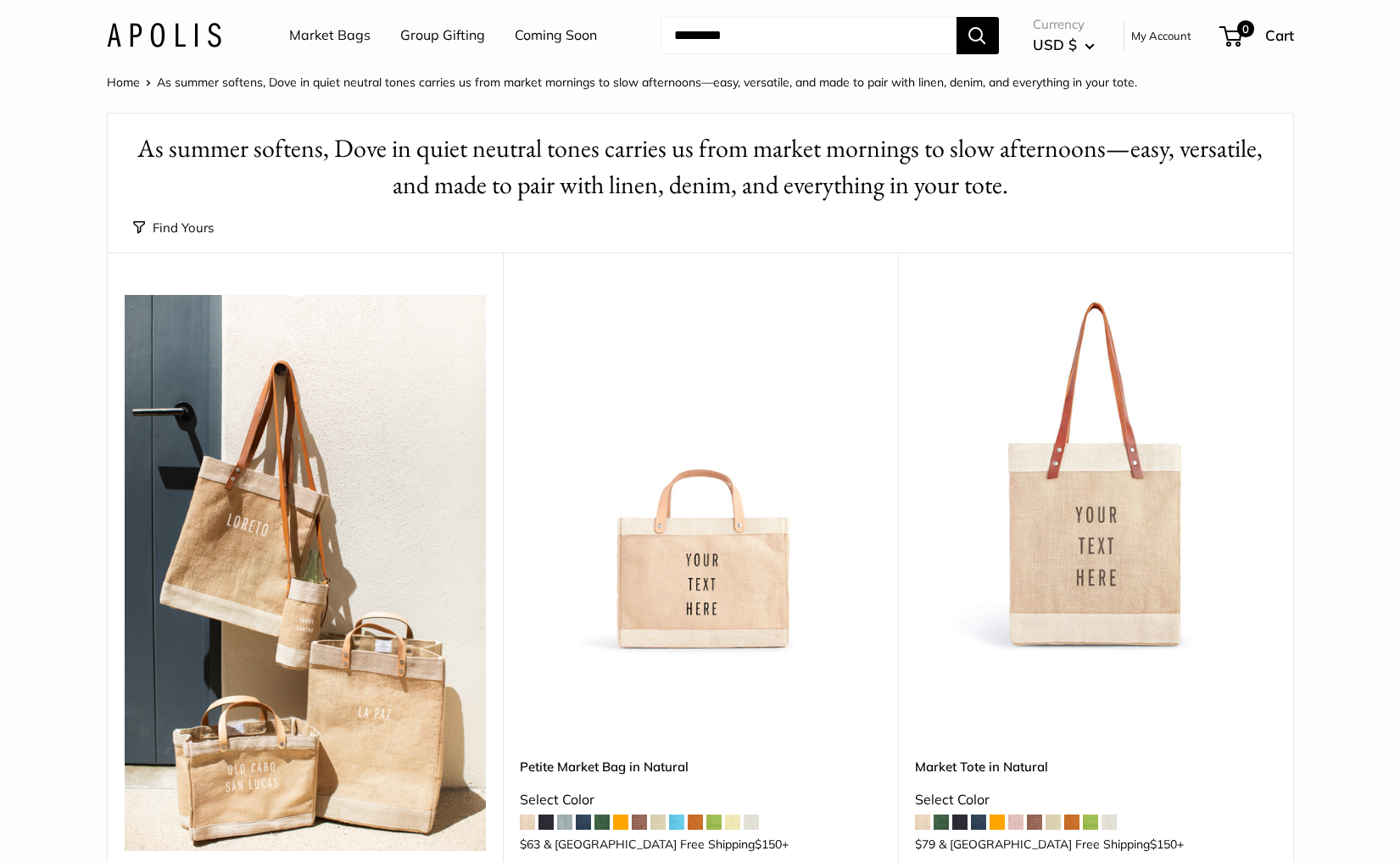
click at [319, 39] on link "Market Bags" at bounding box center [329, 35] width 81 height 25
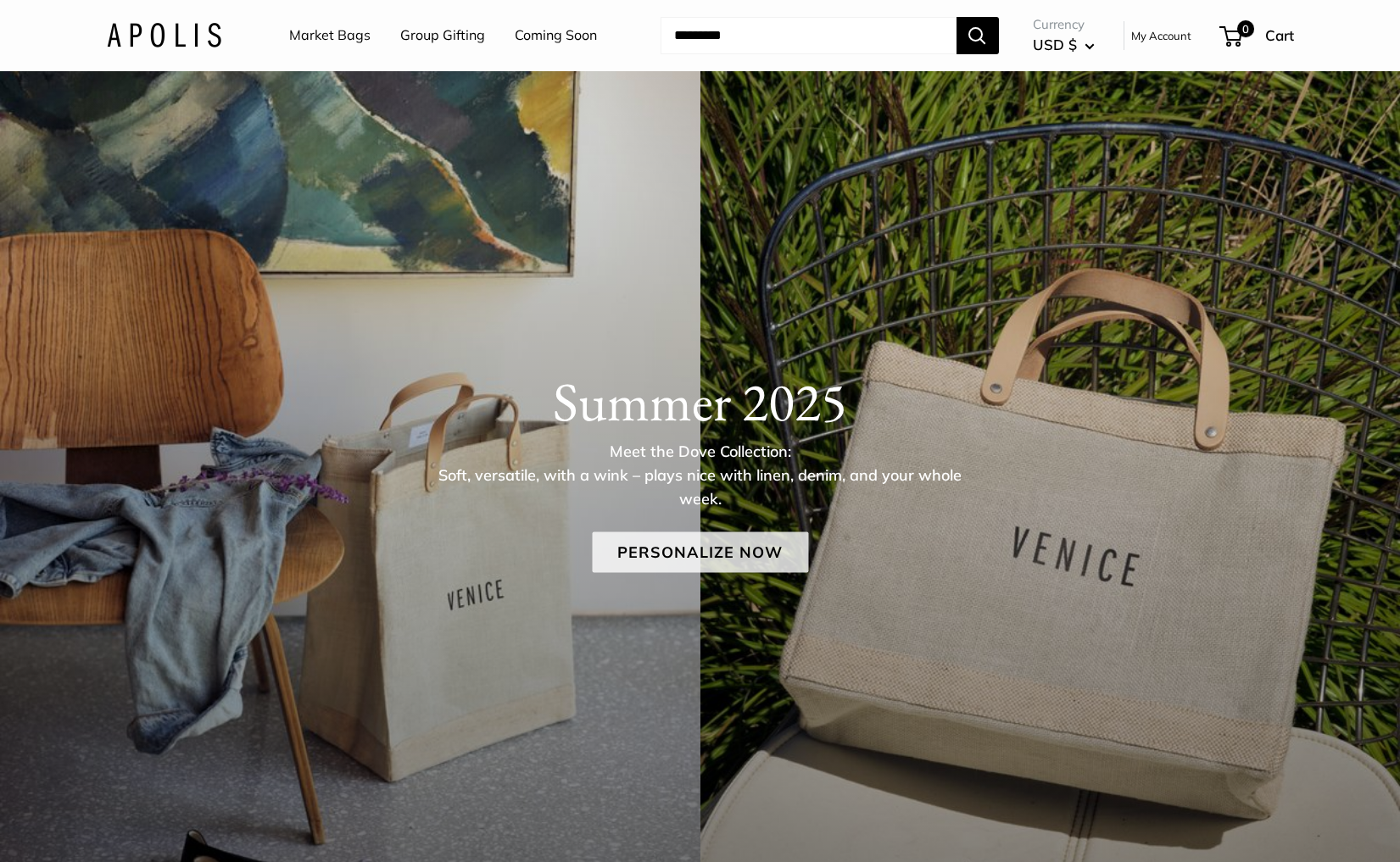
click at [677, 554] on link "Personalize Now" at bounding box center [700, 552] width 216 height 41
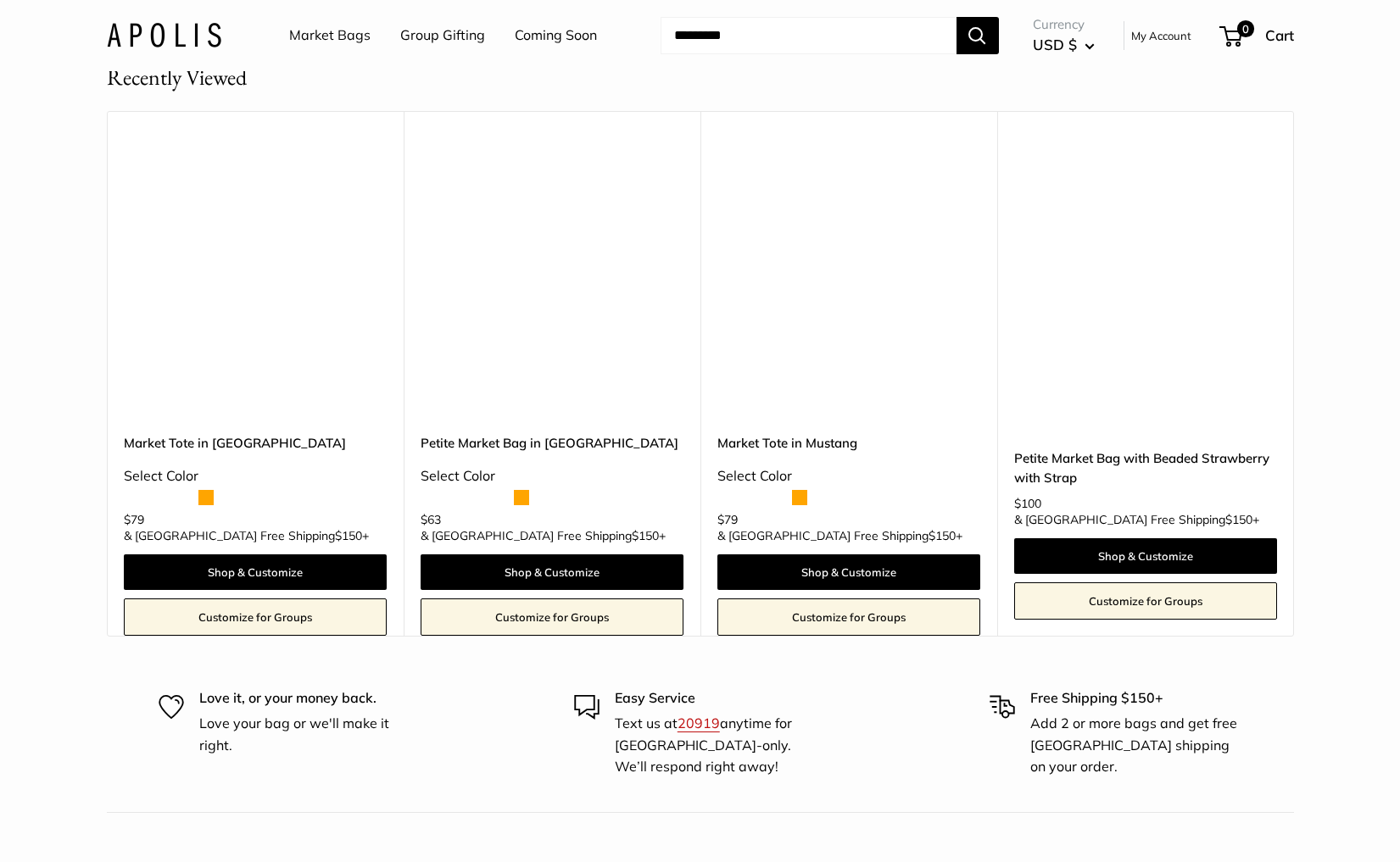
scroll to position [10898, 0]
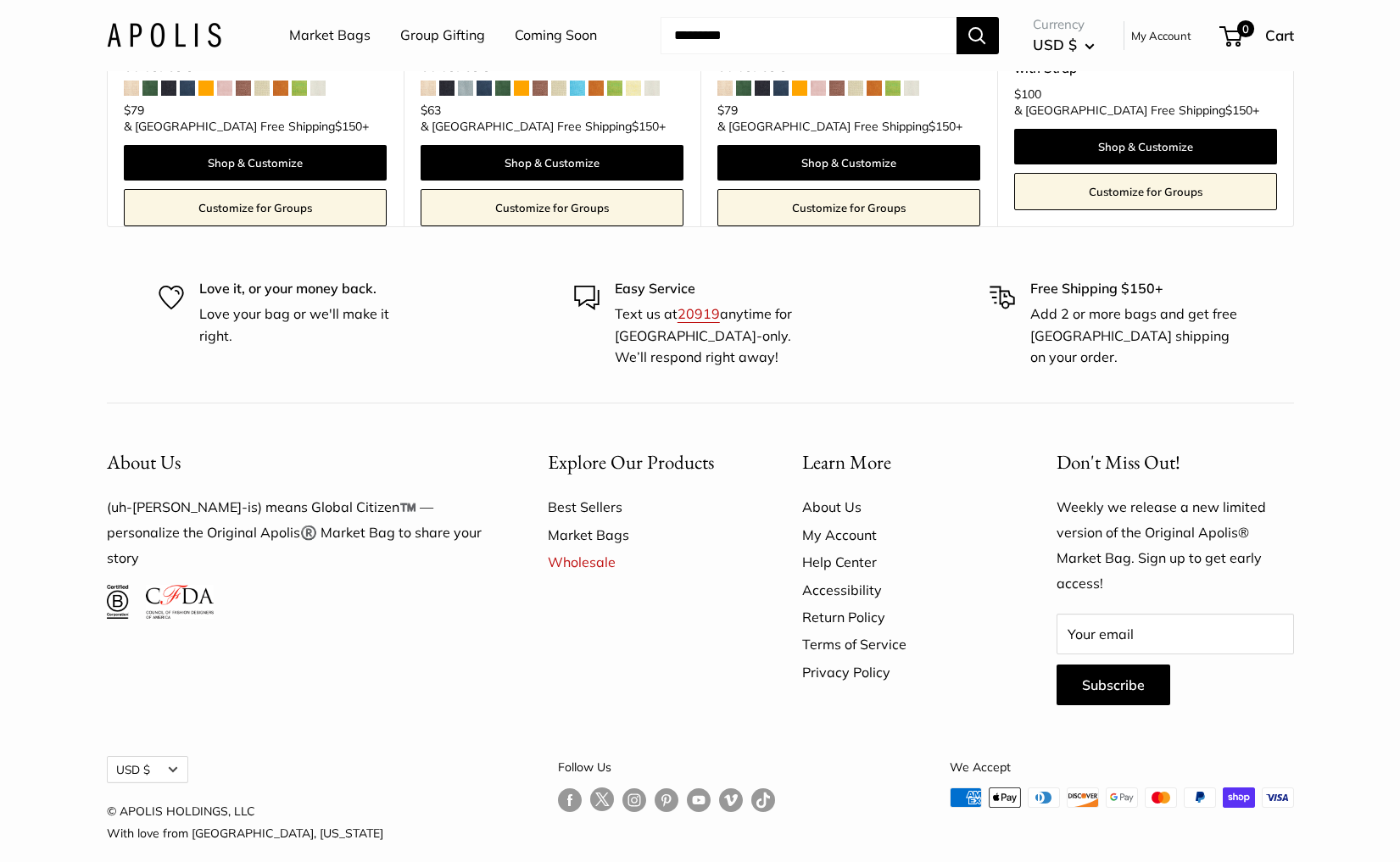
click at [623, 787] on link "Follow us on Instagram" at bounding box center [634, 799] width 24 height 24
